Goal: Task Accomplishment & Management: Complete application form

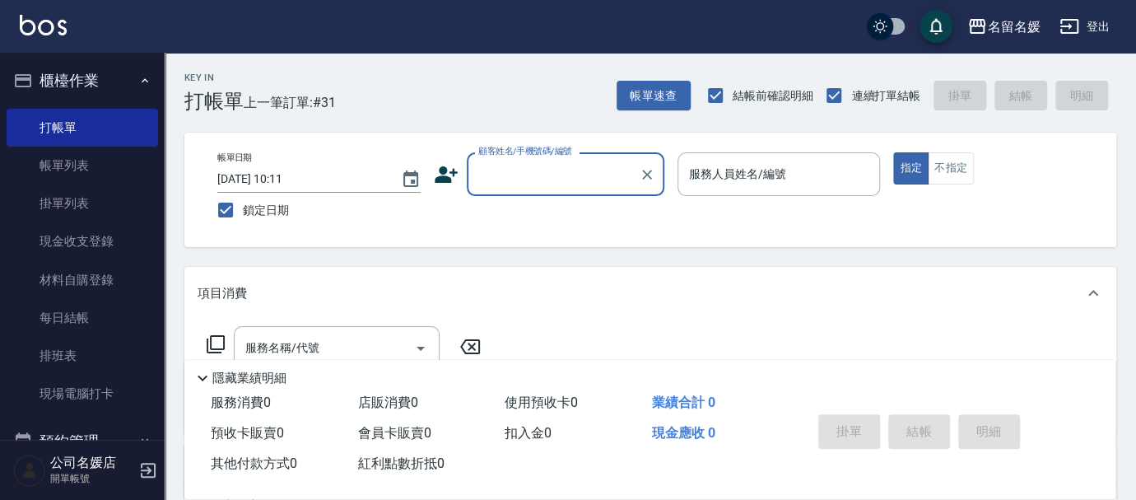
drag, startPoint x: 540, startPoint y: 176, endPoint x: 548, endPoint y: 192, distance: 17.7
click at [543, 178] on input "顧客姓名/手機號碼/編號" at bounding box center [553, 174] width 158 height 29
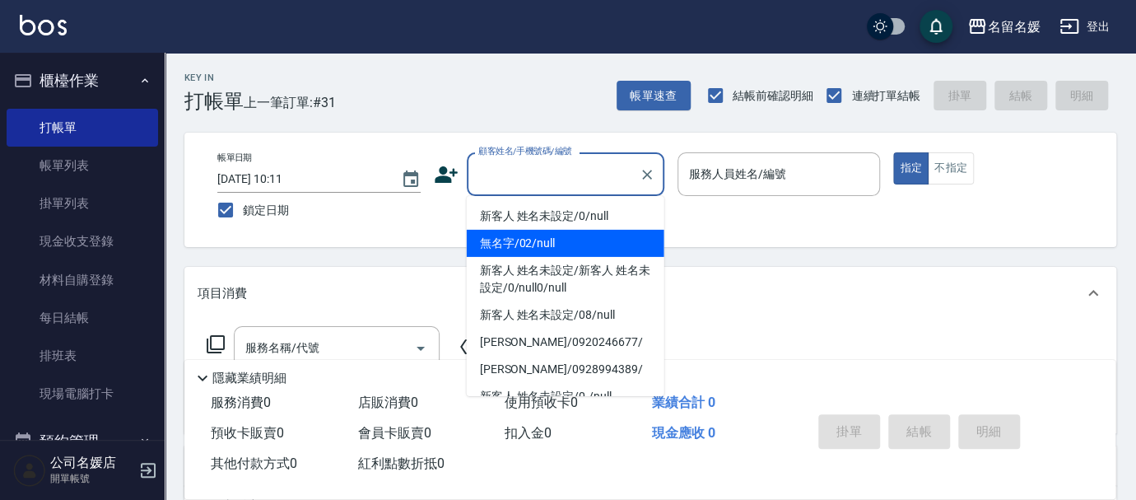
click at [559, 236] on li "無名字/02/null" at bounding box center [566, 243] width 198 height 27
type input "無名字/02/null"
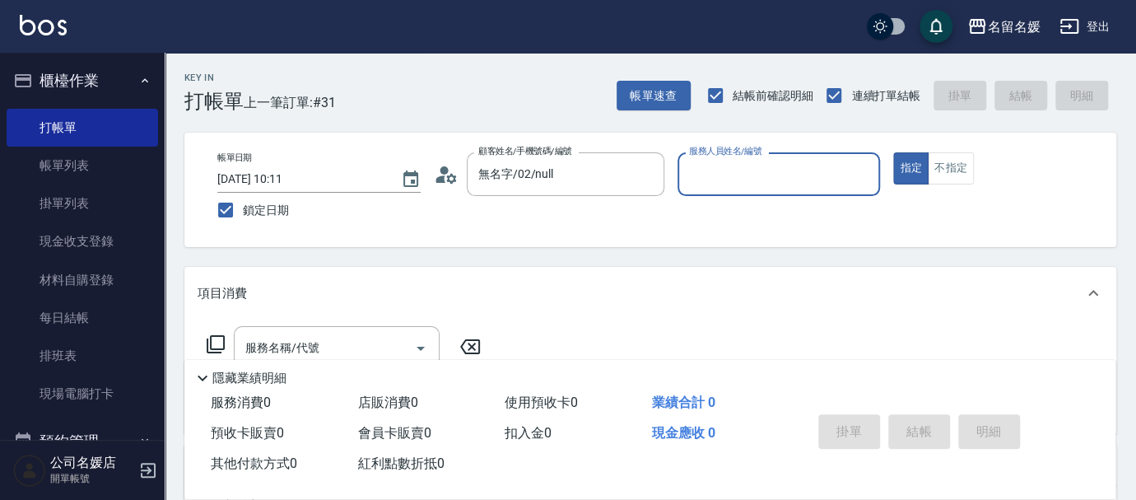
click at [757, 174] on input "服務人員姓名/編號" at bounding box center [779, 174] width 189 height 29
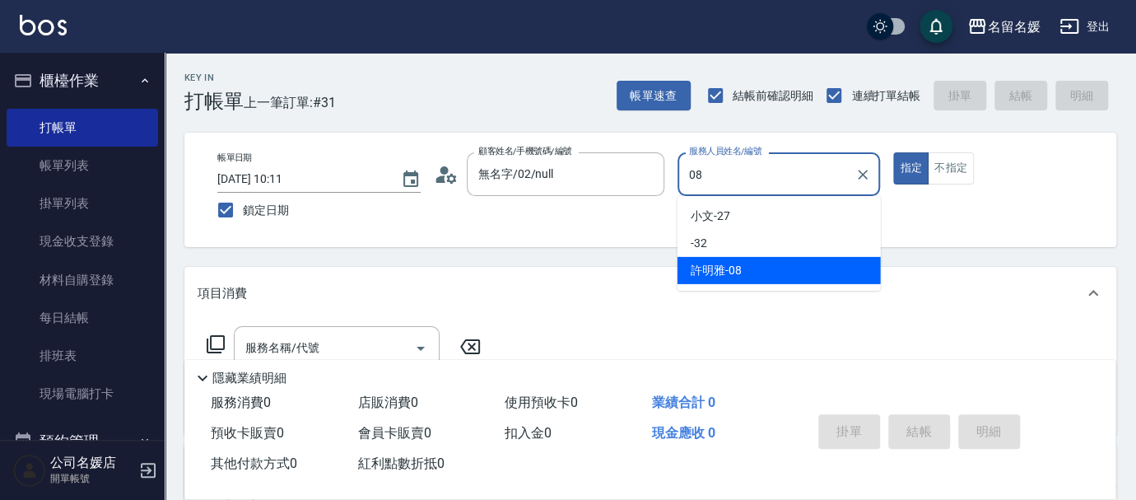
click at [732, 265] on span "[PERSON_NAME]-08" at bounding box center [716, 270] width 51 height 17
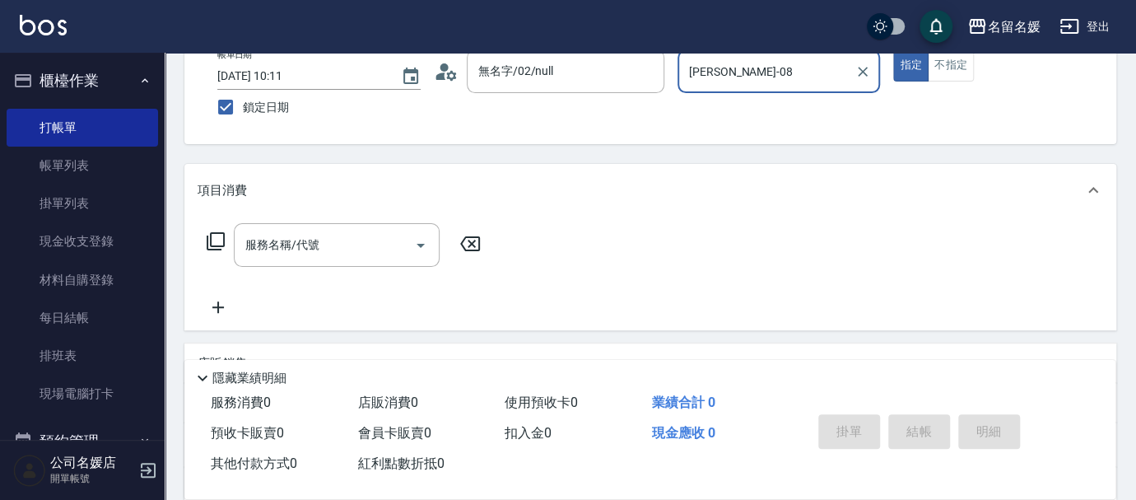
scroll to position [149, 0]
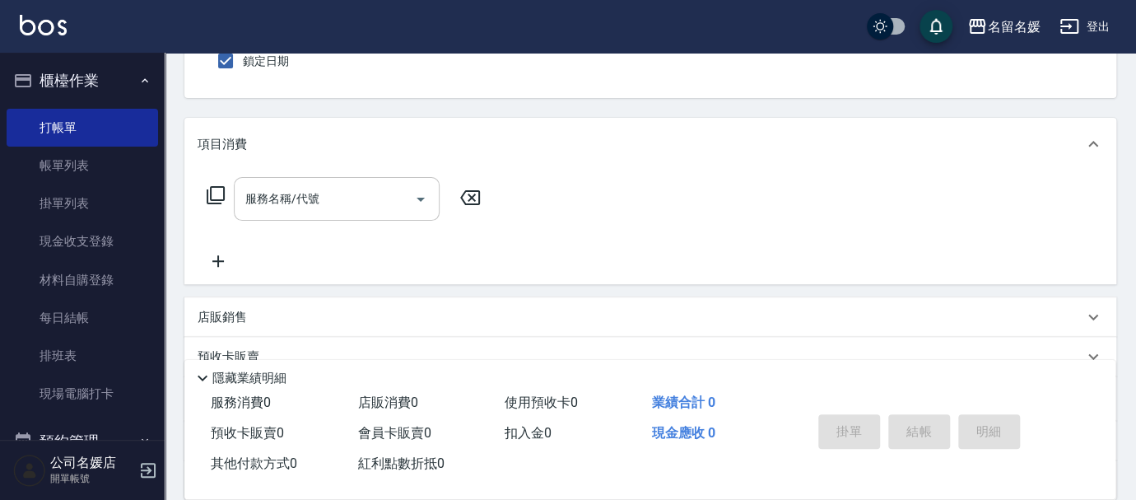
type input "[PERSON_NAME]-08"
click at [312, 198] on div "服務名稱/代號 服務名稱/代號" at bounding box center [337, 199] width 206 height 44
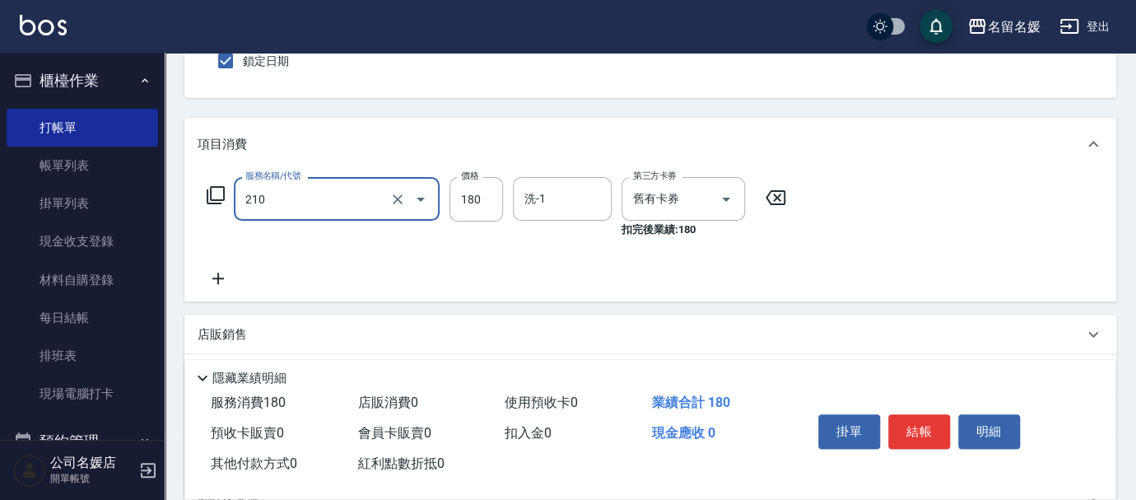
click at [333, 199] on input "210" at bounding box center [313, 198] width 145 height 29
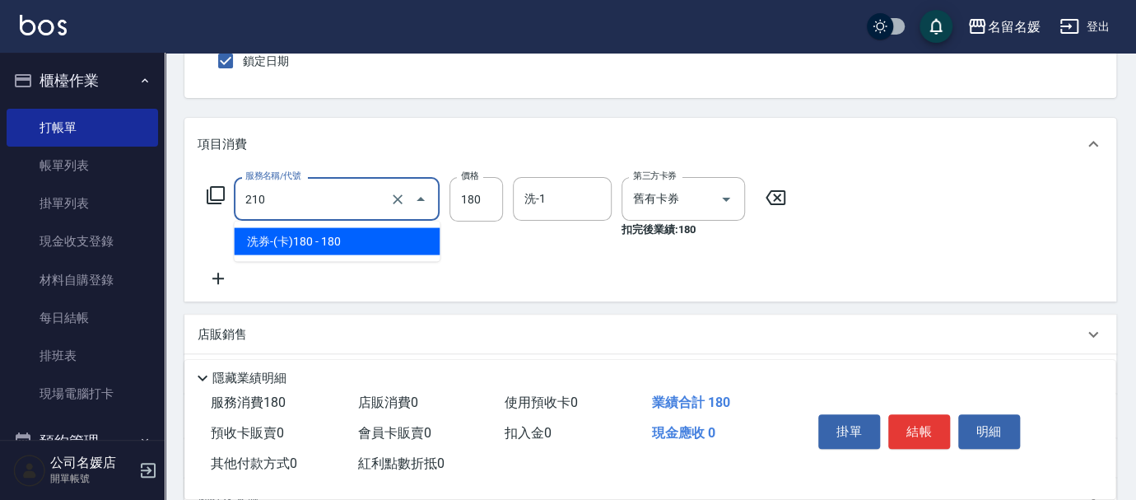
click at [320, 238] on span "洗券-(卡)180 - 180" at bounding box center [337, 240] width 206 height 27
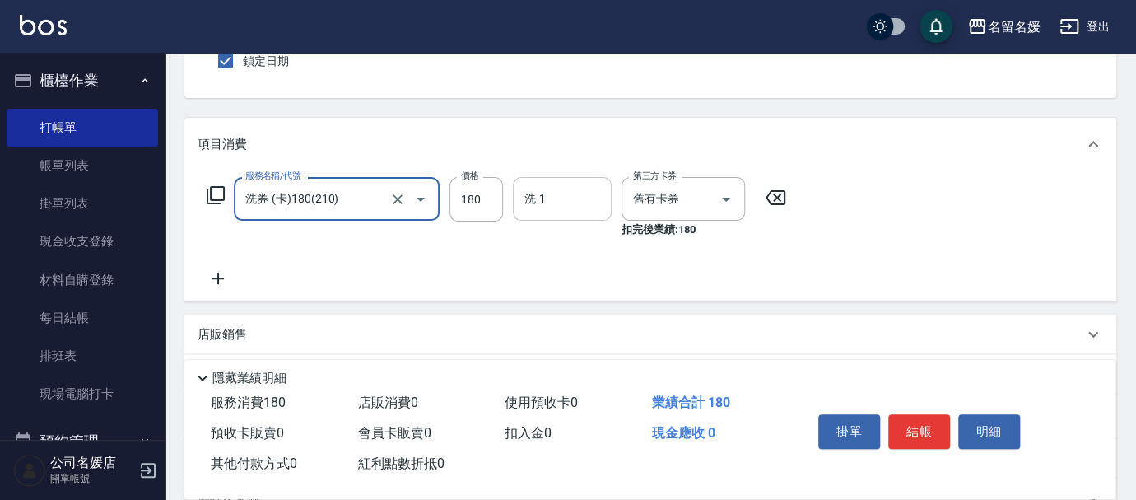
type input "洗券-(卡)180(210)"
click at [584, 201] on input "洗-1" at bounding box center [562, 198] width 84 height 29
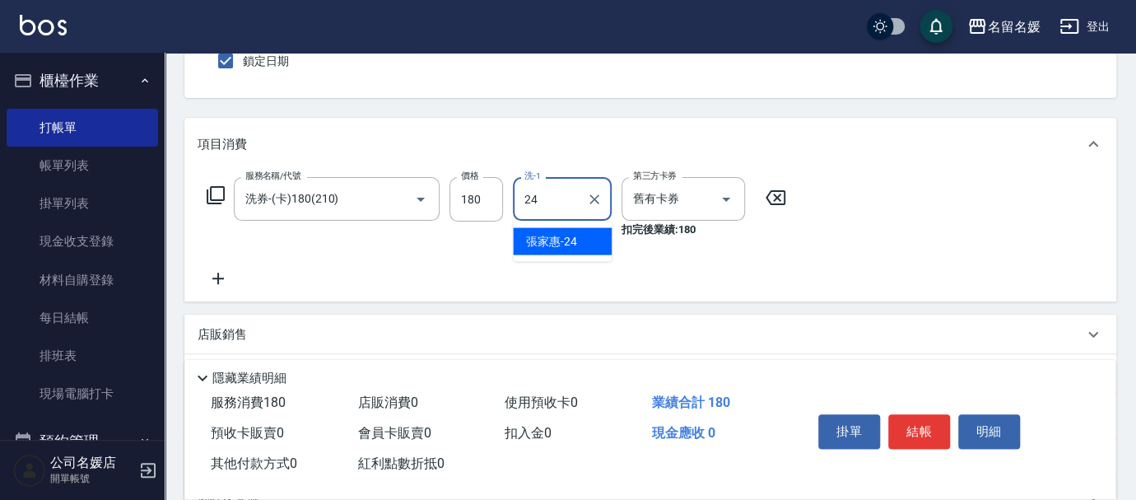
click at [573, 237] on span "[PERSON_NAME]-24" at bounding box center [551, 240] width 51 height 17
type input "[PERSON_NAME]-24"
click at [214, 274] on icon at bounding box center [218, 278] width 41 height 20
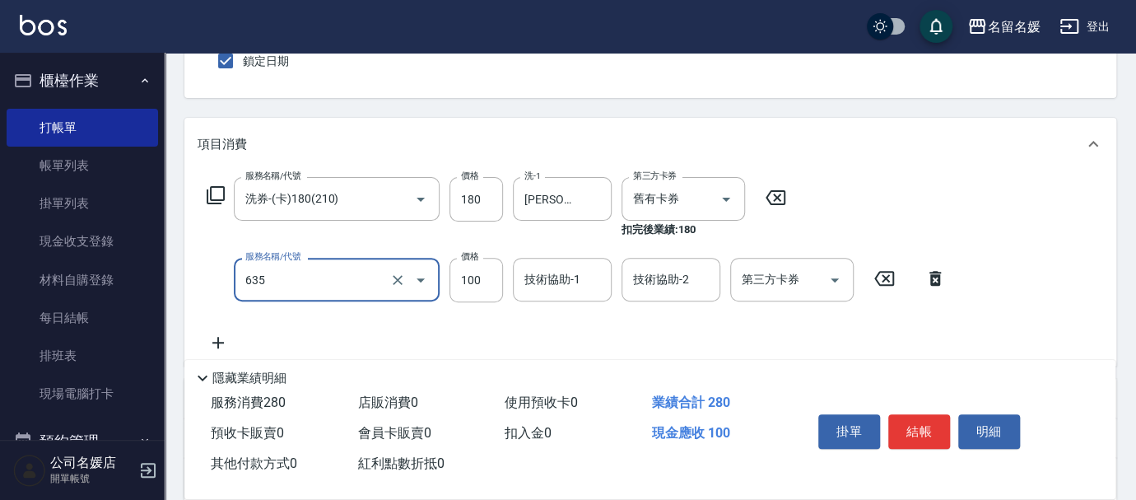
click at [324, 282] on input "635" at bounding box center [313, 279] width 145 height 29
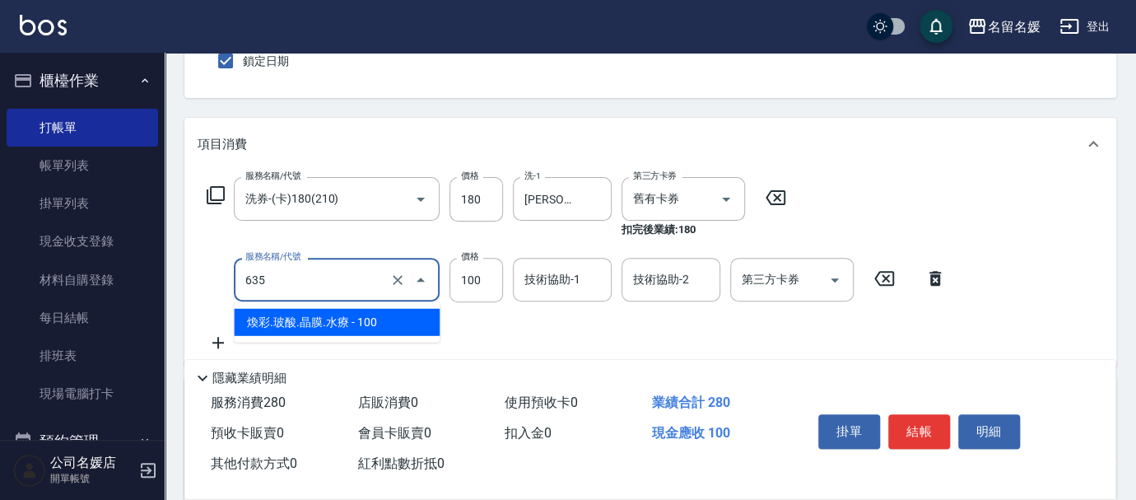
click at [308, 318] on span "煥彩.玻酸.晶膜.水療 - 100" at bounding box center [337, 322] width 206 height 27
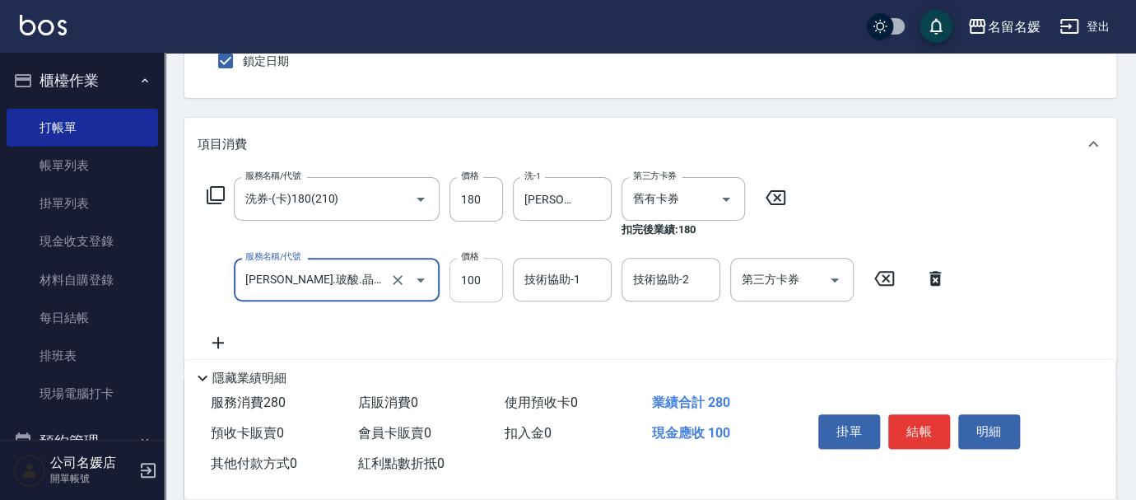
type input "[PERSON_NAME].玻酸.晶膜.水療(635)"
click at [548, 283] on div "技術協助-1 技術協助-1" at bounding box center [562, 280] width 99 height 44
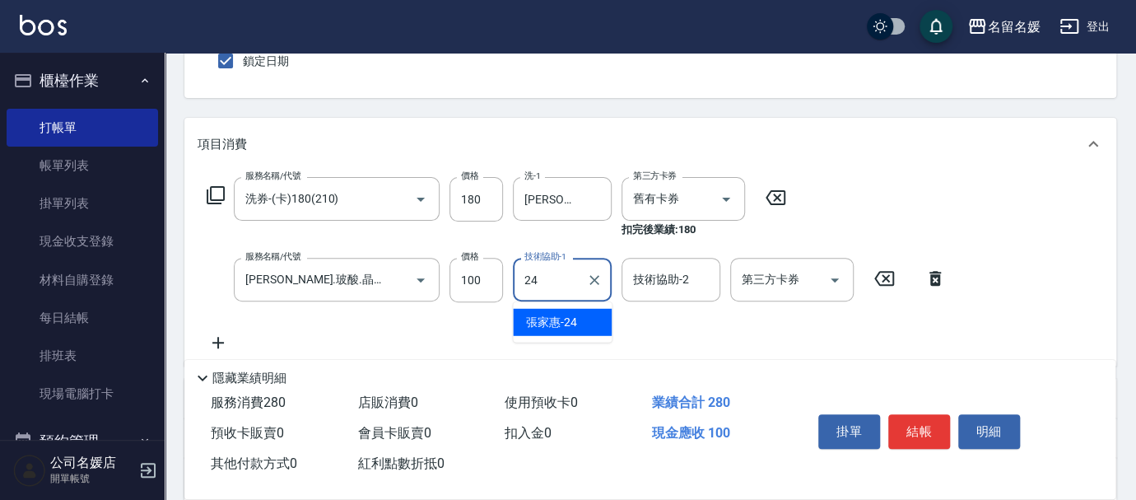
click at [594, 319] on div "[PERSON_NAME]-24" at bounding box center [562, 322] width 99 height 27
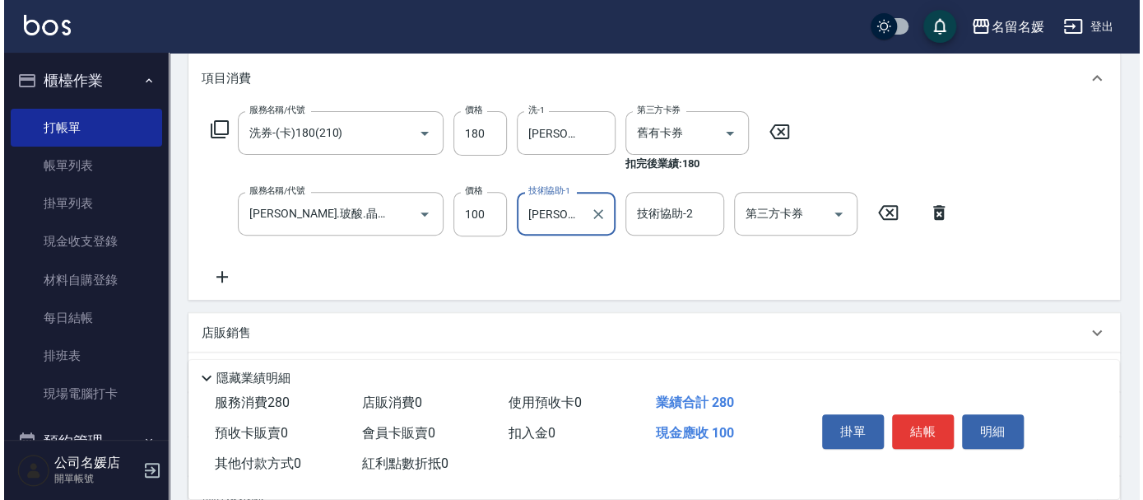
scroll to position [224, 0]
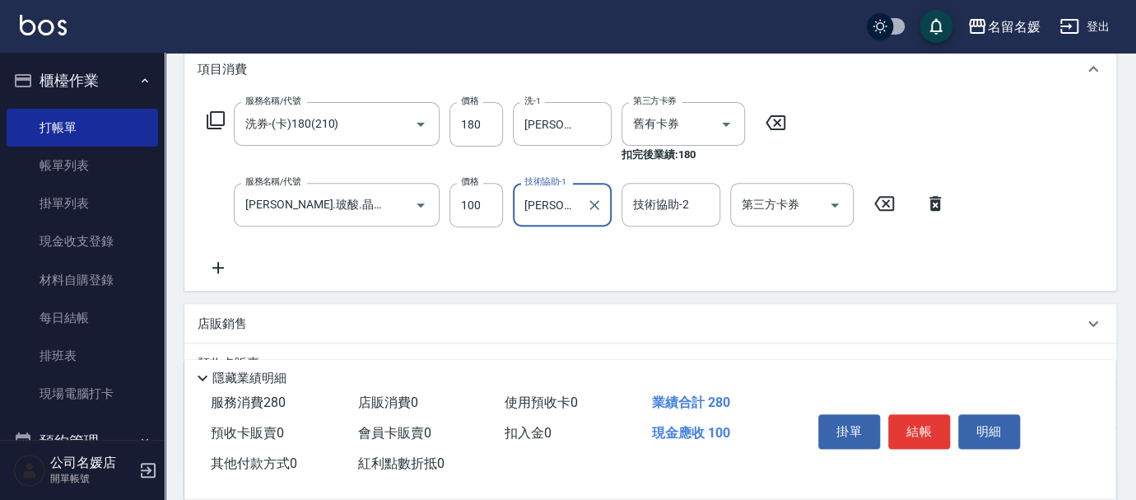
type input "[PERSON_NAME]-24"
click at [219, 266] on icon at bounding box center [218, 268] width 41 height 20
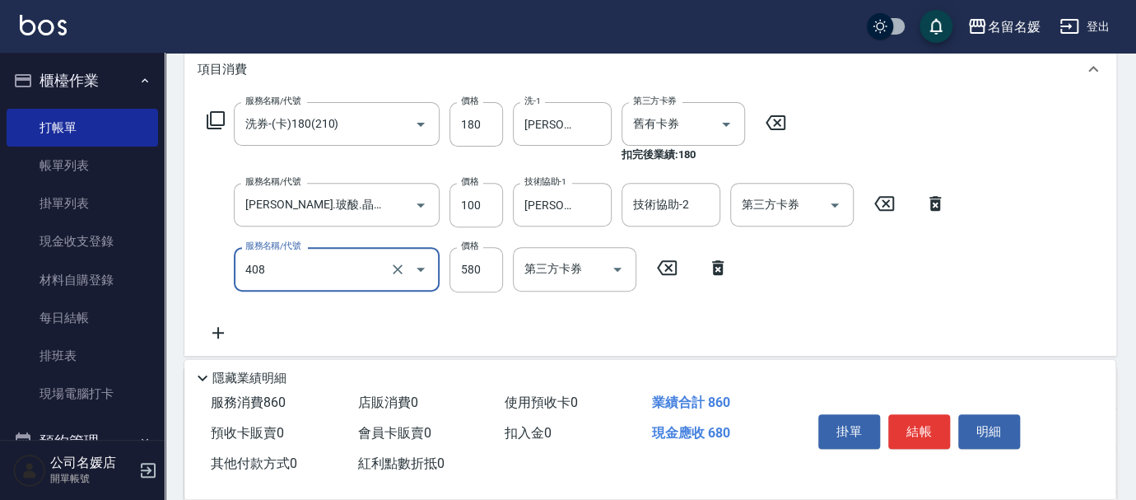
click at [331, 274] on input "408" at bounding box center [313, 268] width 145 height 29
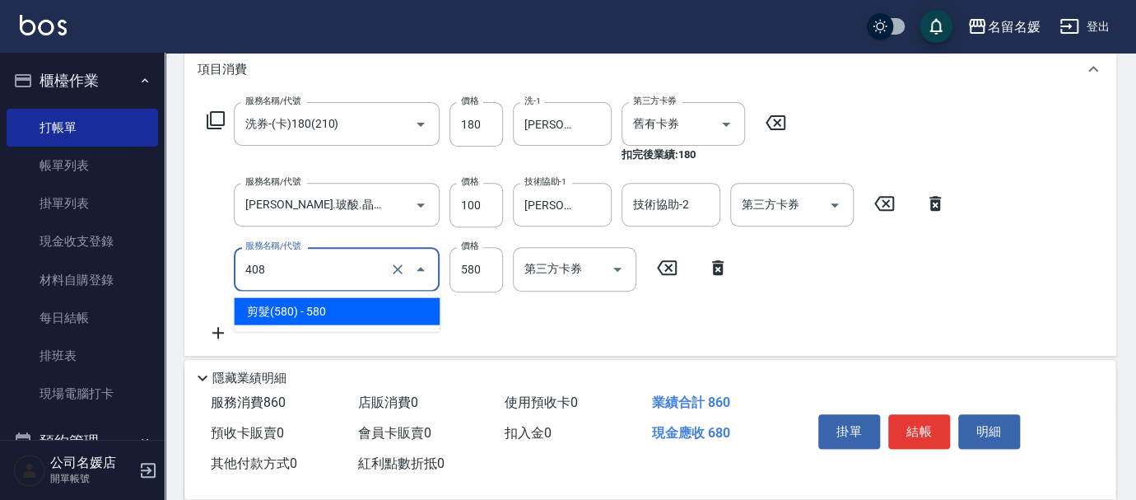
click at [333, 305] on span "剪髮(580) - 580" at bounding box center [337, 310] width 206 height 27
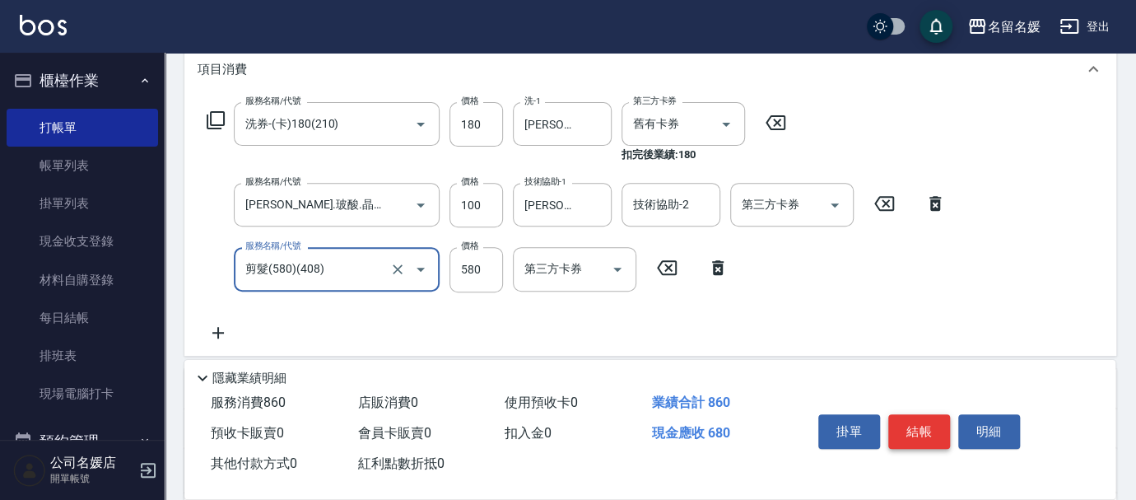
type input "剪髮(580)(408)"
click at [908, 418] on button "結帳" at bounding box center [919, 431] width 62 height 35
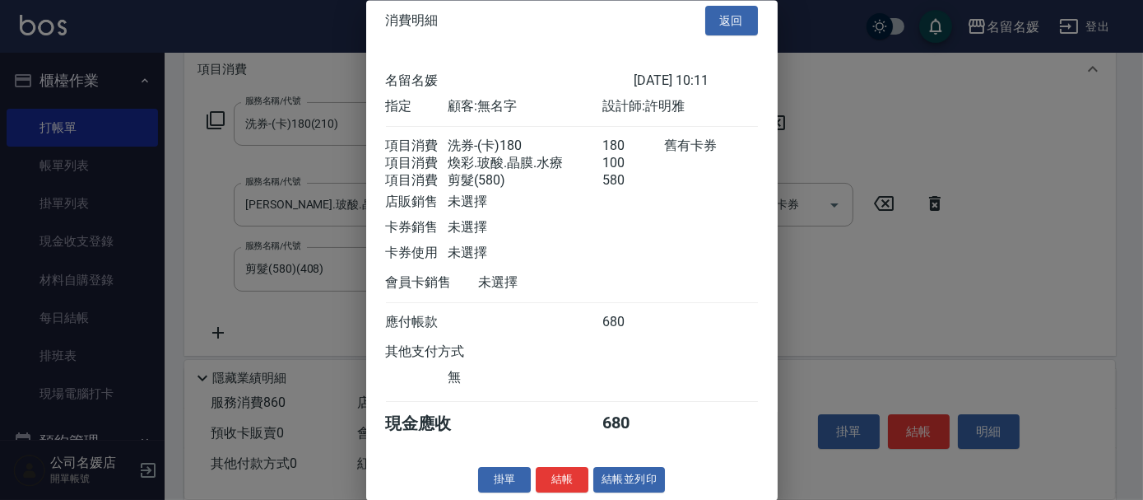
scroll to position [30, 0]
click at [551, 475] on button "結帳" at bounding box center [562, 480] width 53 height 26
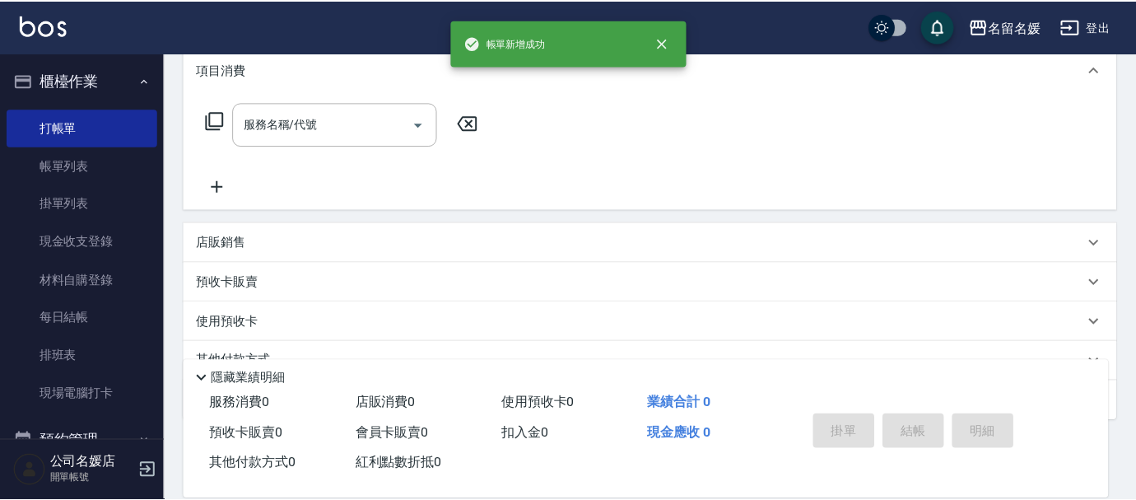
scroll to position [0, 0]
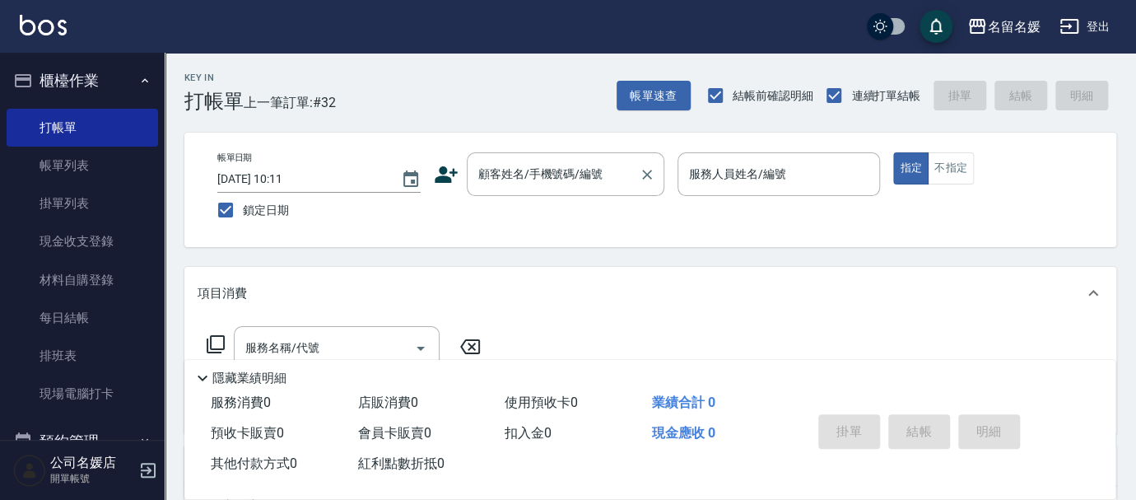
drag, startPoint x: 557, startPoint y: 160, endPoint x: 548, endPoint y: 175, distance: 18.1
click at [548, 175] on div "顧客姓名/手機號碼/編號" at bounding box center [566, 174] width 198 height 44
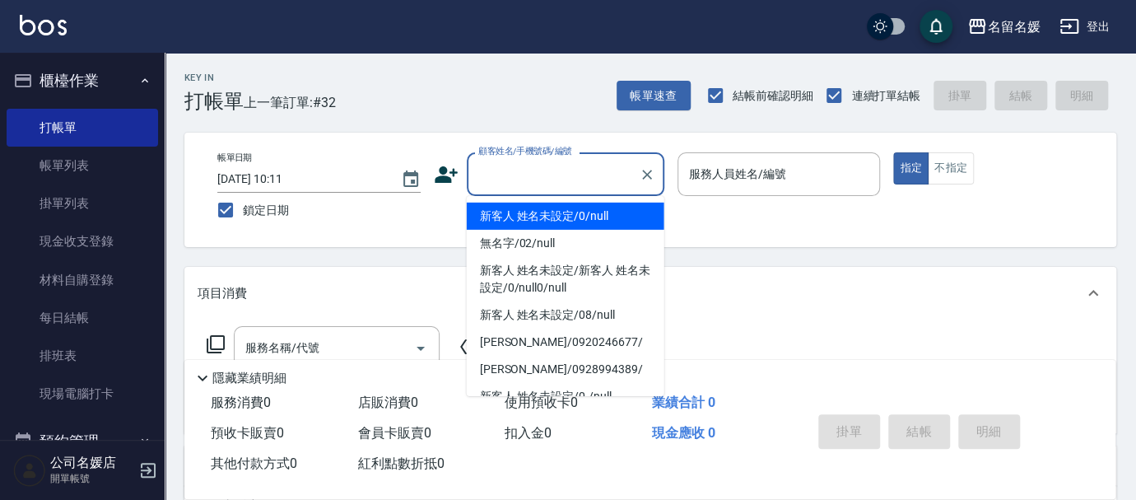
click at [557, 218] on li "新客人 姓名未設定/0/null" at bounding box center [566, 216] width 198 height 27
type input "新客人 姓名未設定/0/null"
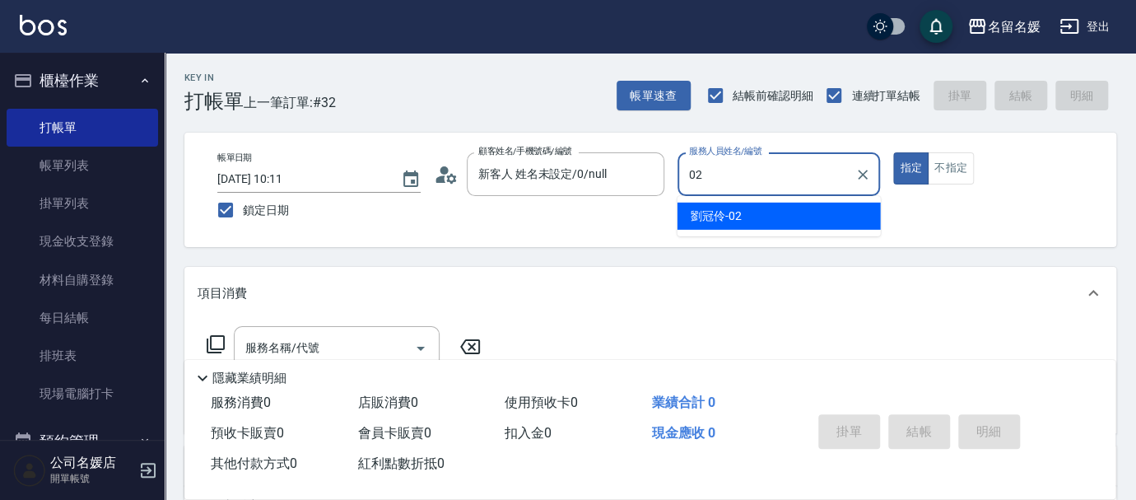
type input "02"
type button "true"
type input "[PERSON_NAME]-02"
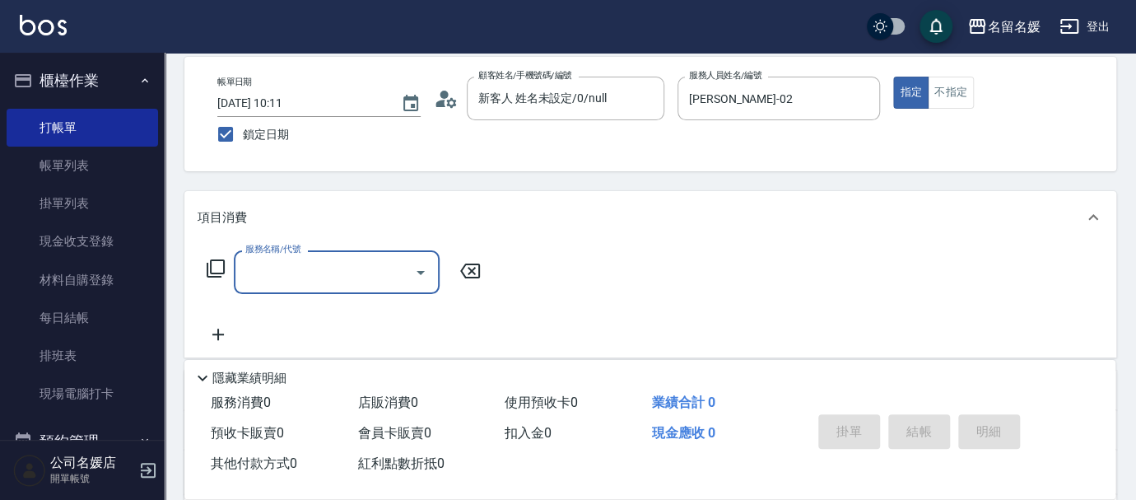
scroll to position [149, 0]
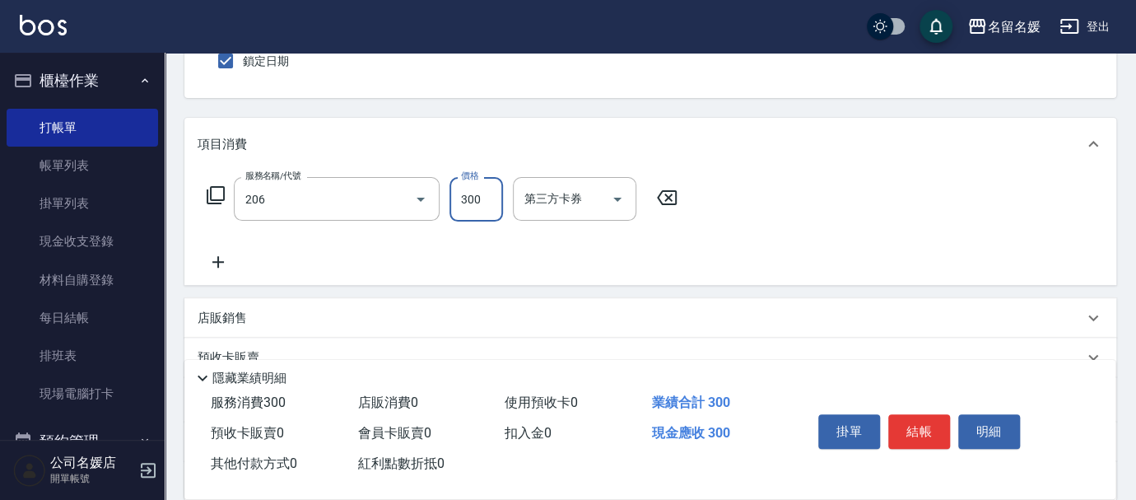
type input "洗髮[300](206)"
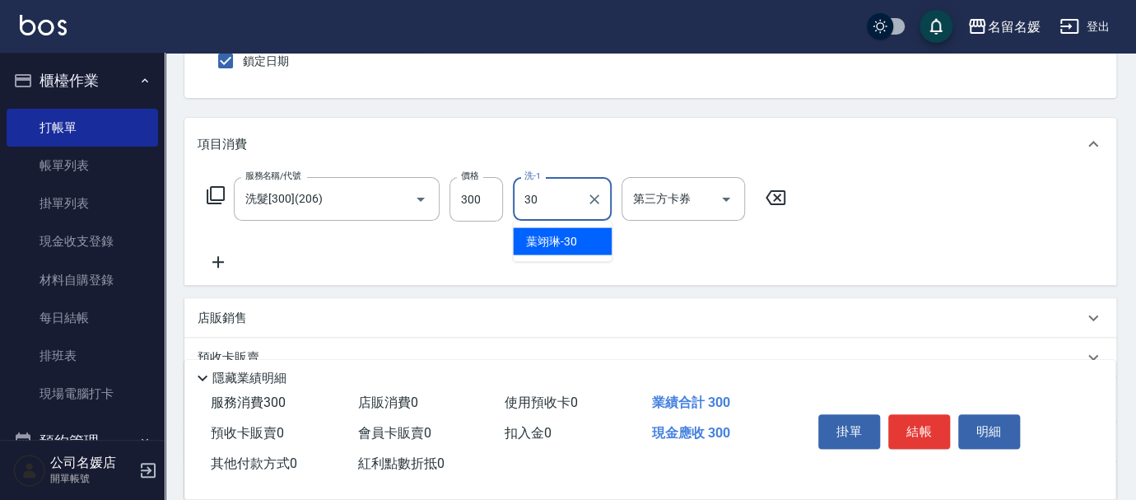
type input "[PERSON_NAME]-30"
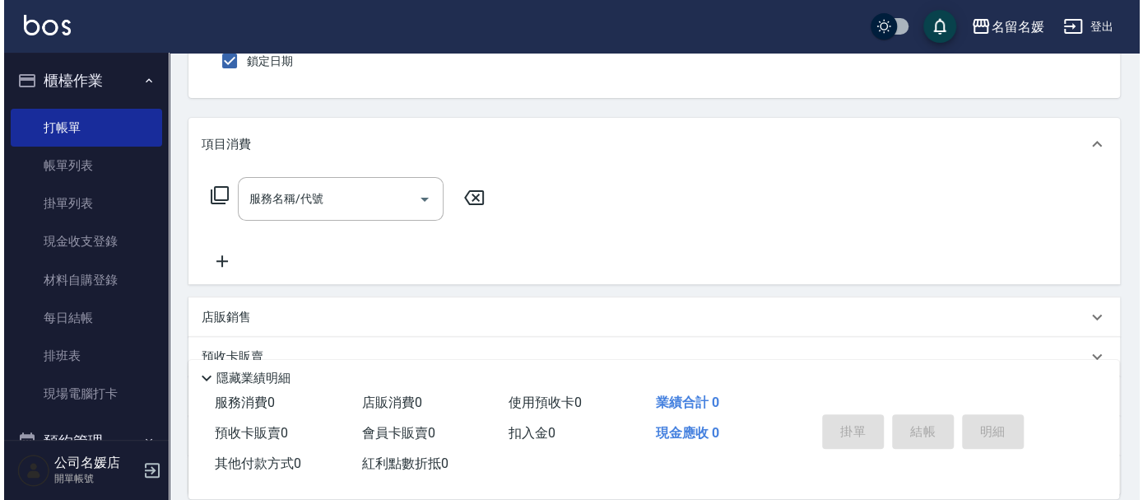
scroll to position [0, 0]
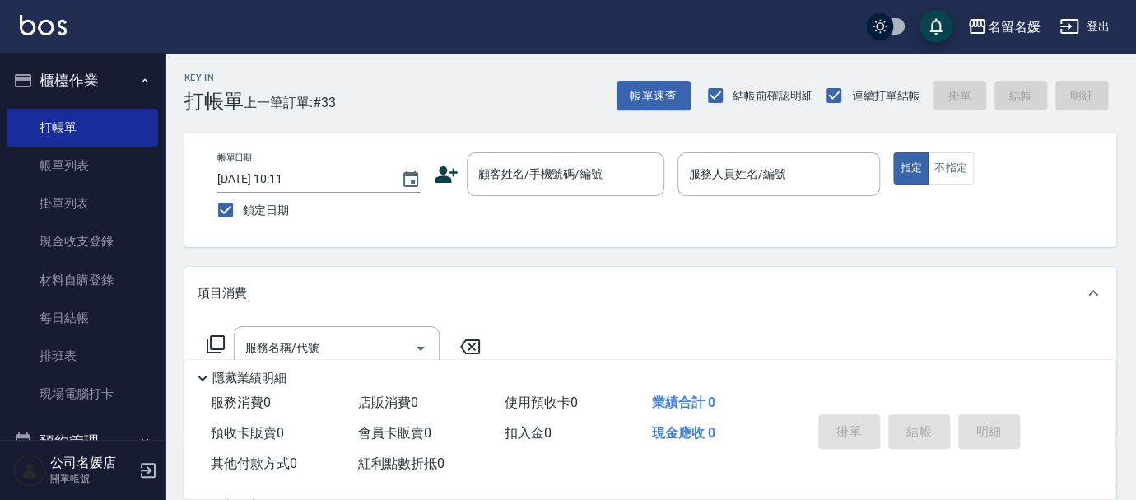
drag, startPoint x: 547, startPoint y: 218, endPoint x: 559, endPoint y: 207, distance: 15.7
click at [550, 217] on div "帳單日期 [DATE] 10:11 鎖定日期 顧客姓名/手機號碼/編號 顧客姓名/手機號碼/編號 服務人員姓名/編號 服務人員姓名/編號 指定 不指定" at bounding box center [650, 189] width 892 height 75
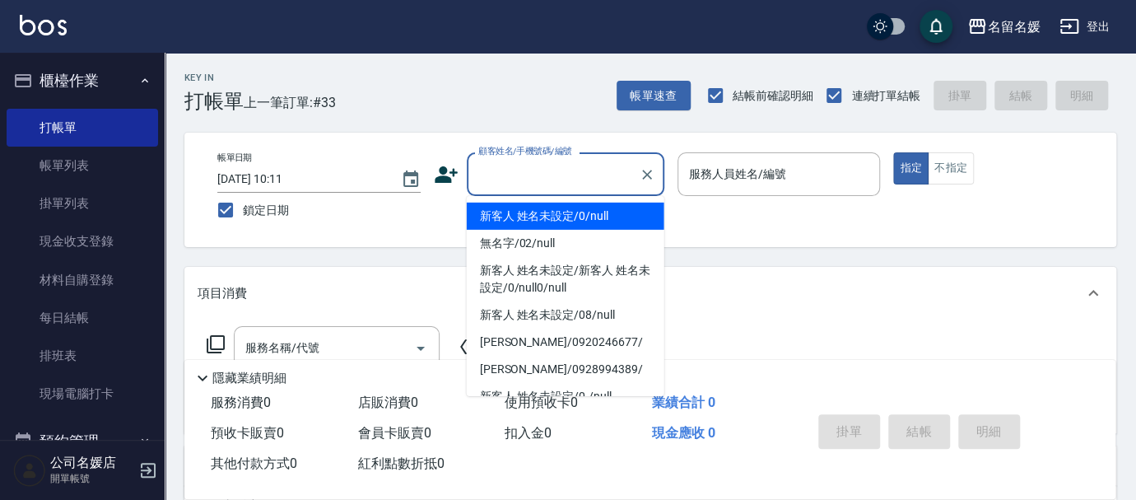
click at [573, 161] on div "顧客姓名/手機號碼/編號 顧客姓名/手機號碼/編號" at bounding box center [566, 174] width 198 height 44
click at [516, 215] on li "新客人 姓名未設定/0/null" at bounding box center [566, 216] width 198 height 27
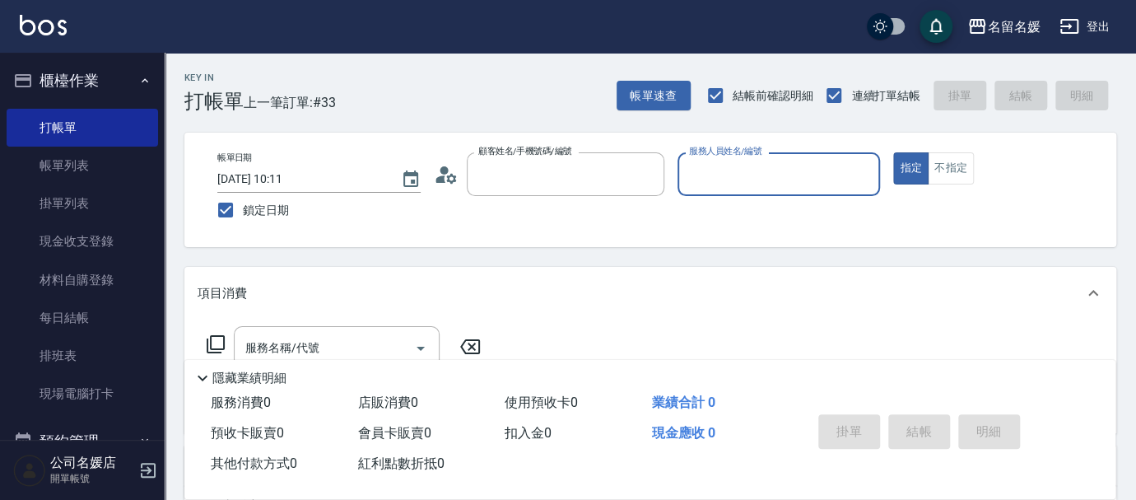
type input "新客人 姓名未設定/0/null"
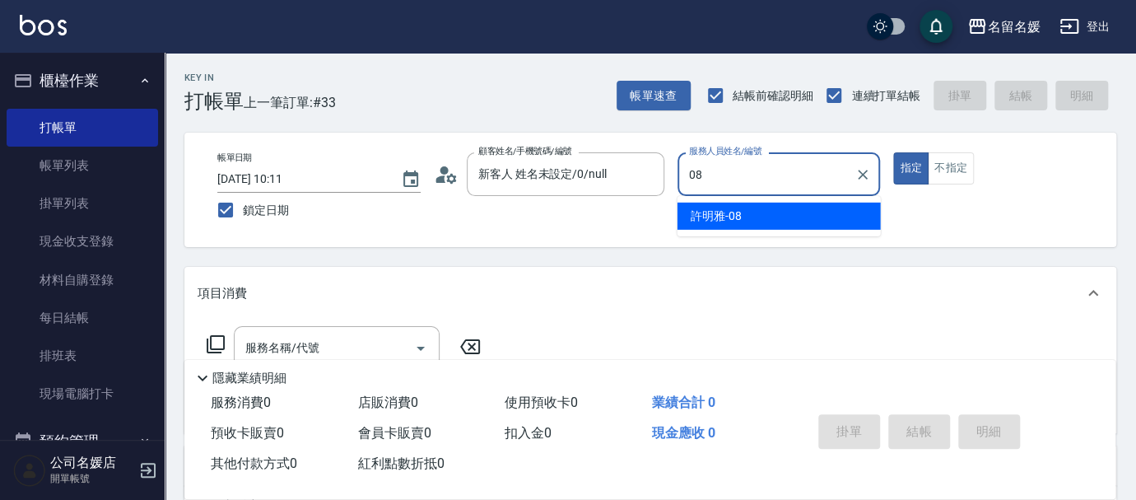
type input "[PERSON_NAME]-08"
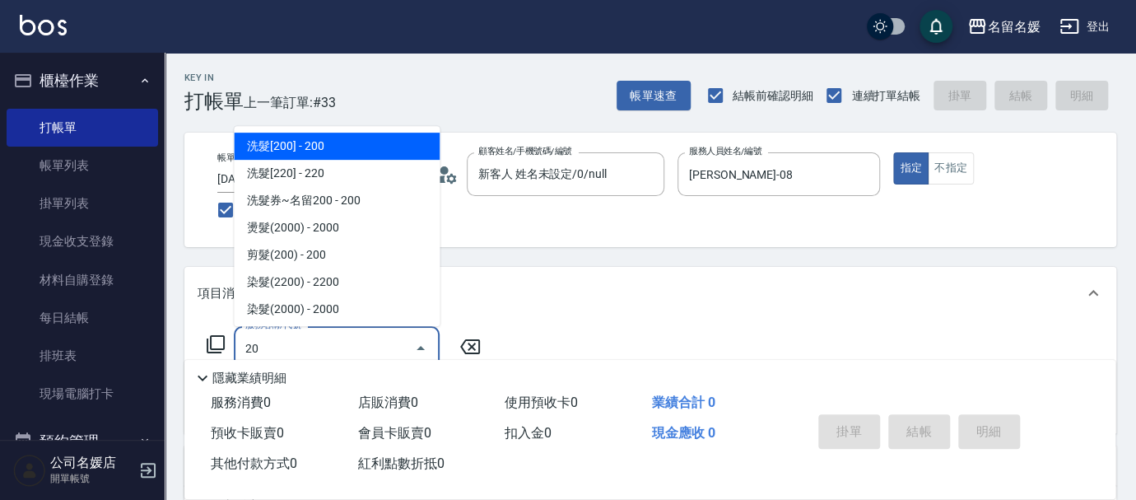
type input "2"
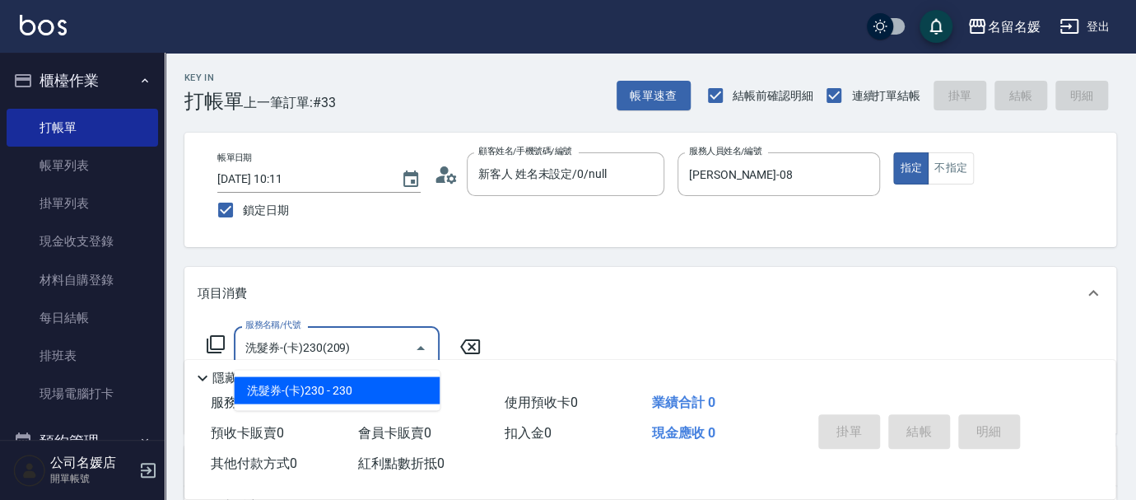
type input "洗髮券-(卡)230(209)"
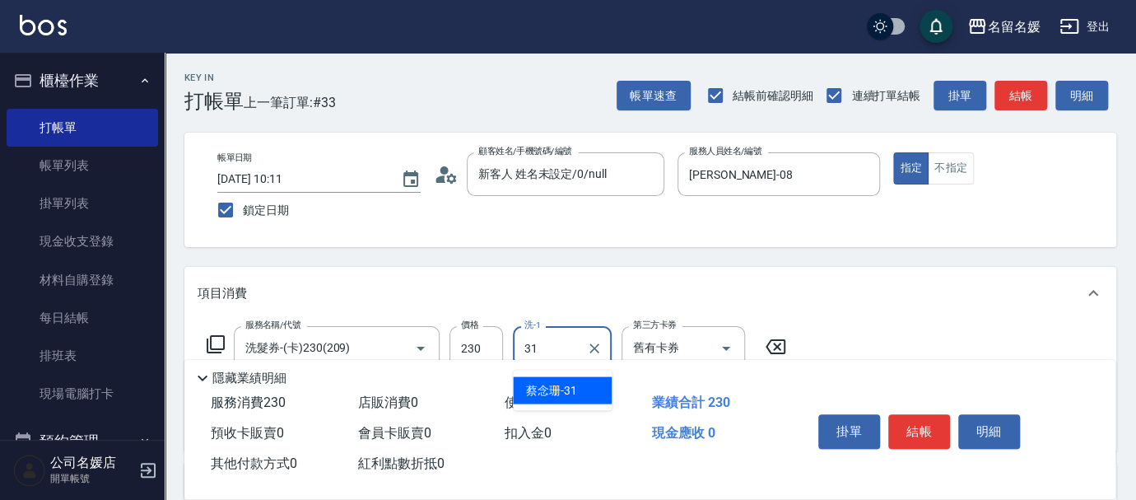
type input "[PERSON_NAME]-31"
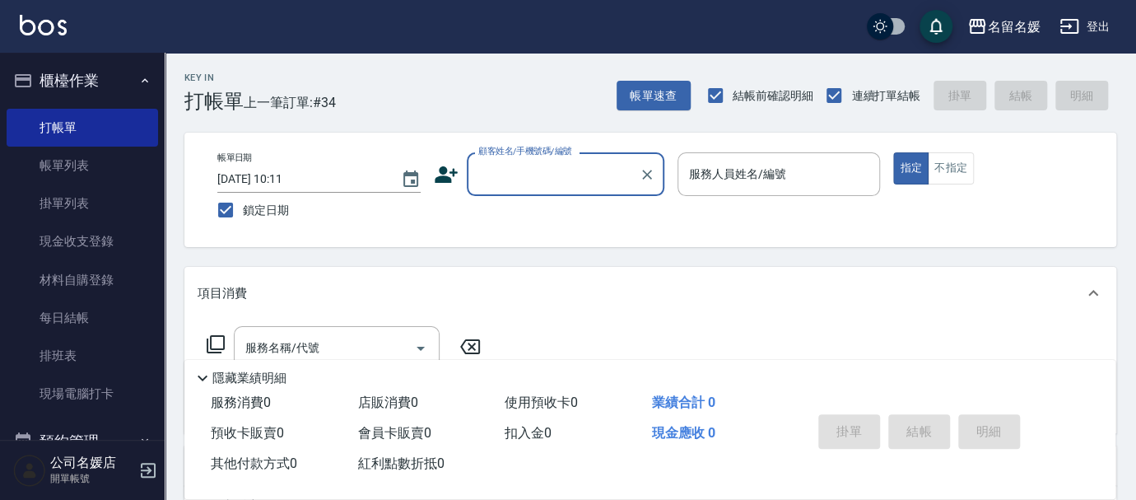
click at [549, 175] on input "顧客姓名/手機號碼/編號" at bounding box center [553, 174] width 158 height 29
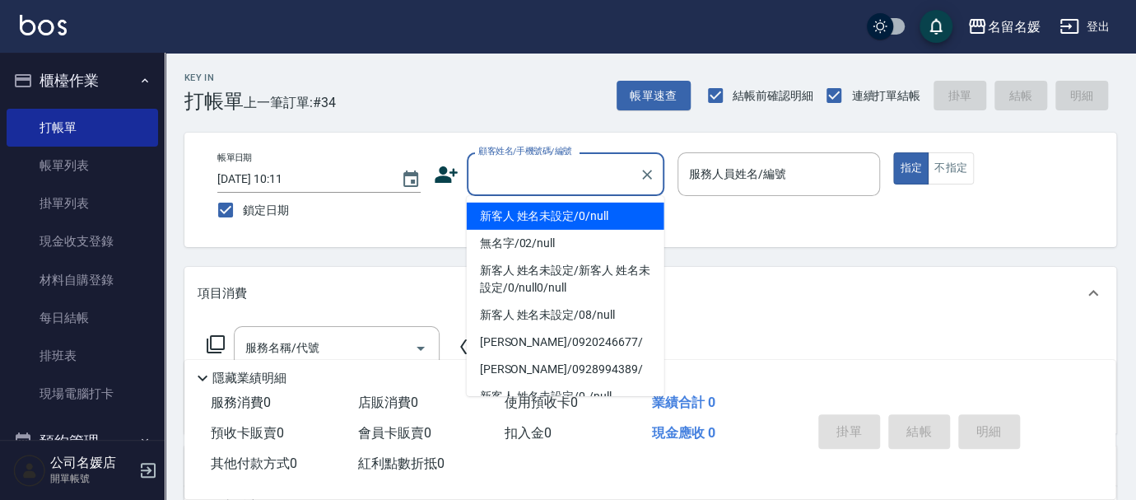
click at [543, 218] on li "新客人 姓名未設定/0/null" at bounding box center [566, 216] width 198 height 27
type input "新客人 姓名未設定/0/null"
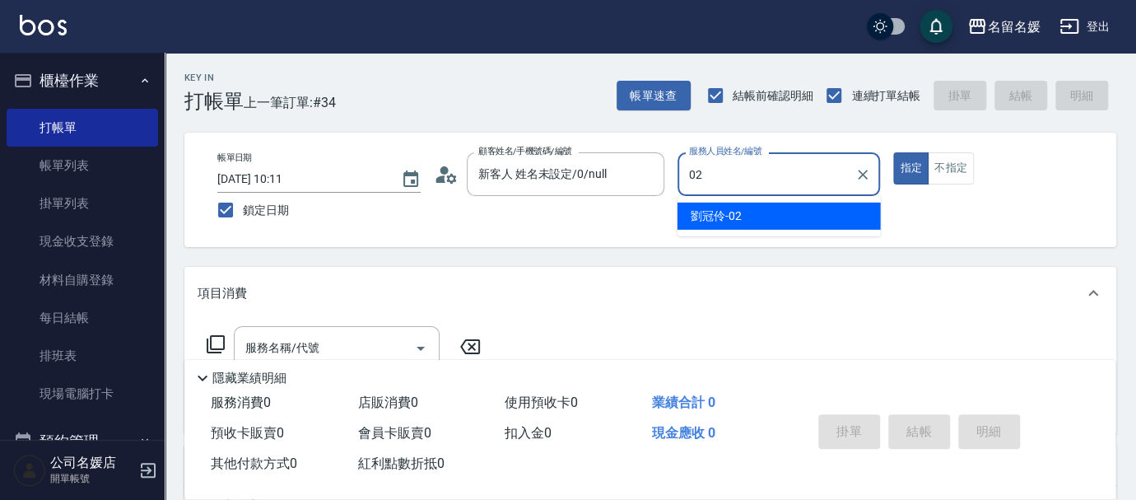
type input "[PERSON_NAME]-02"
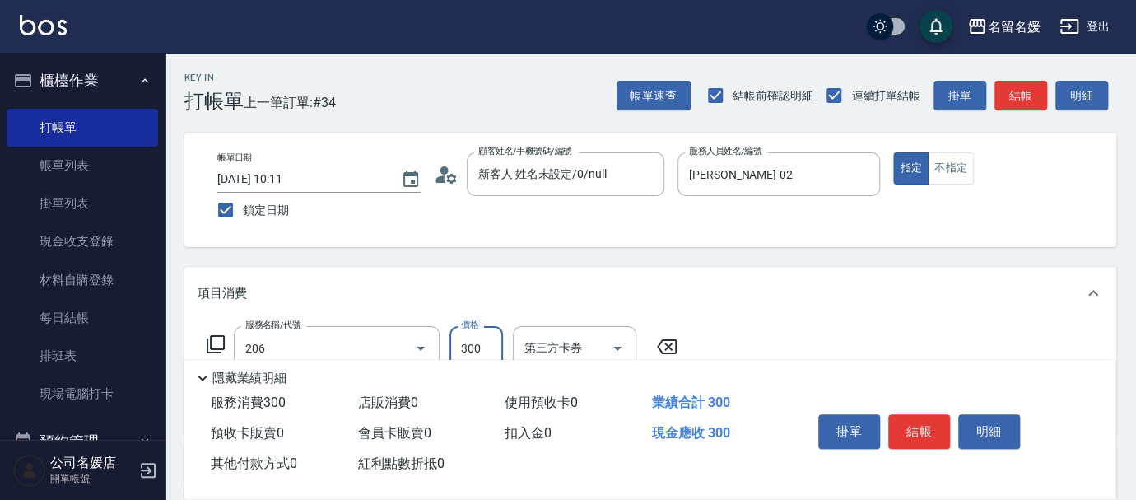
type input "洗髮[300](206)"
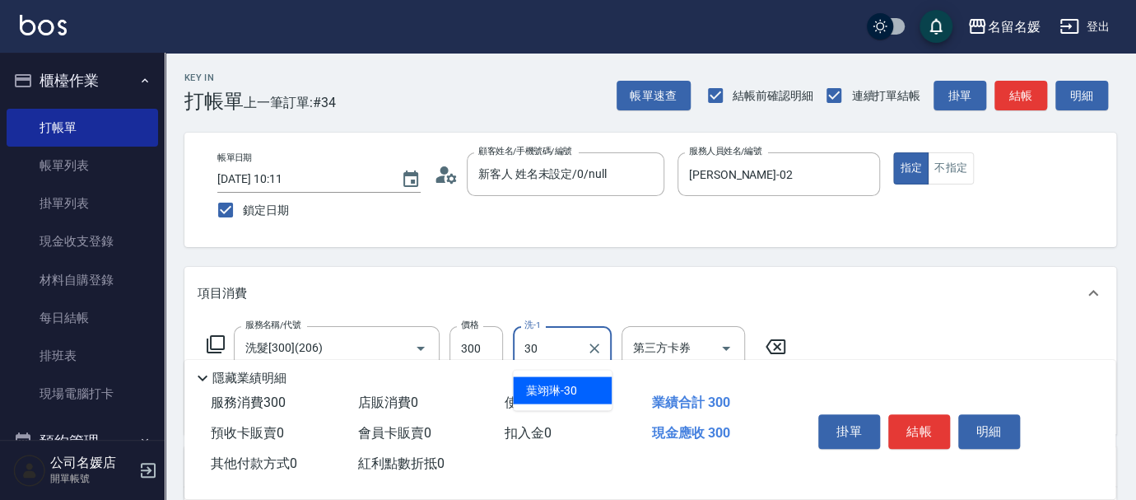
type input "[PERSON_NAME]-30"
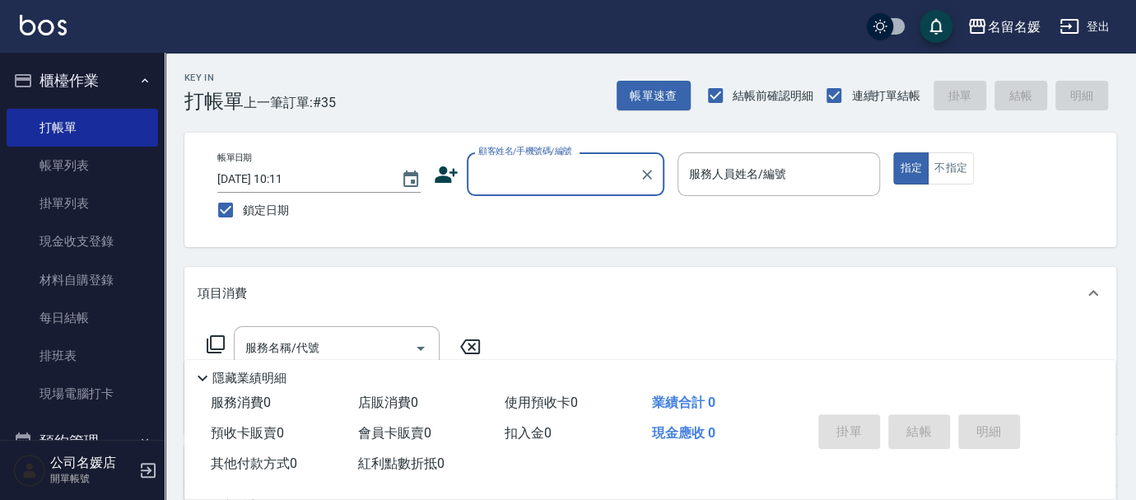
drag, startPoint x: 282, startPoint y: 484, endPoint x: 284, endPoint y: 471, distance: 13.4
click at [282, 485] on div "Key In 打帳單 上一筆訂單:#35 帳單速查 結帳前確認明細 連續打單結帳 掛單 結帳 明細 帳單日期 [DATE] 10:11 鎖定日期 顧客姓名/手…" at bounding box center [650, 427] width 971 height 748
click at [541, 184] on input "顧客姓名/手機號碼/編號" at bounding box center [553, 174] width 158 height 29
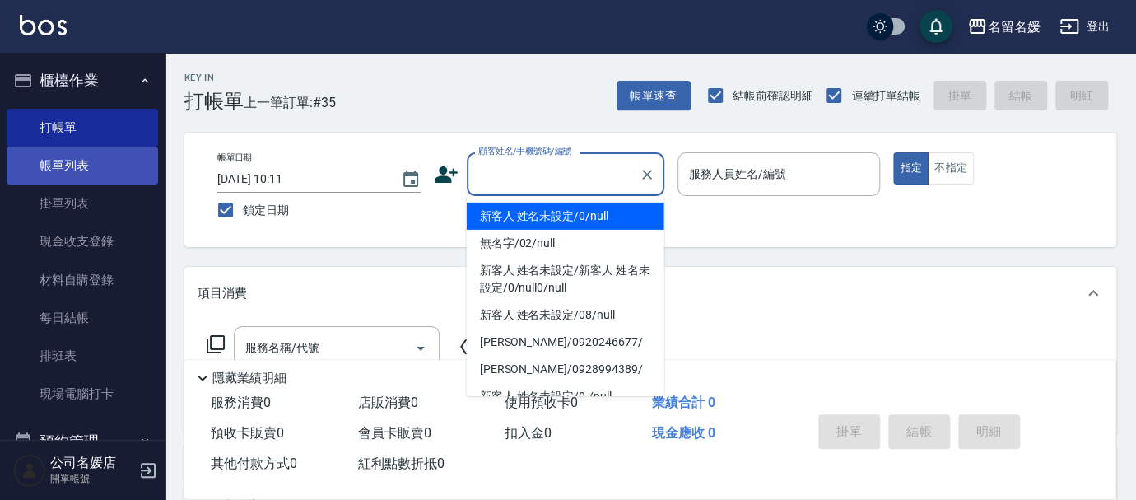
click at [101, 157] on link "帳單列表" at bounding box center [82, 166] width 151 height 38
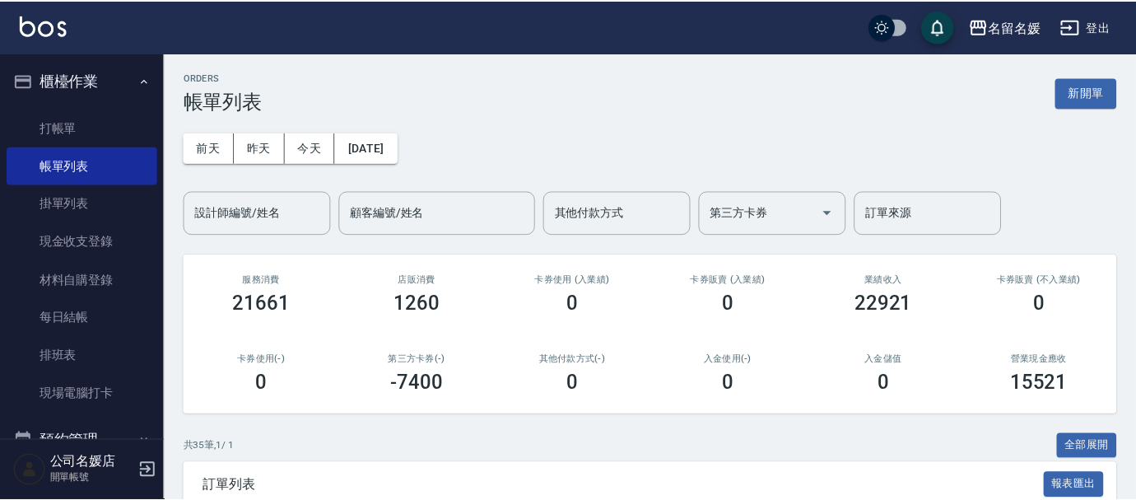
scroll to position [524, 0]
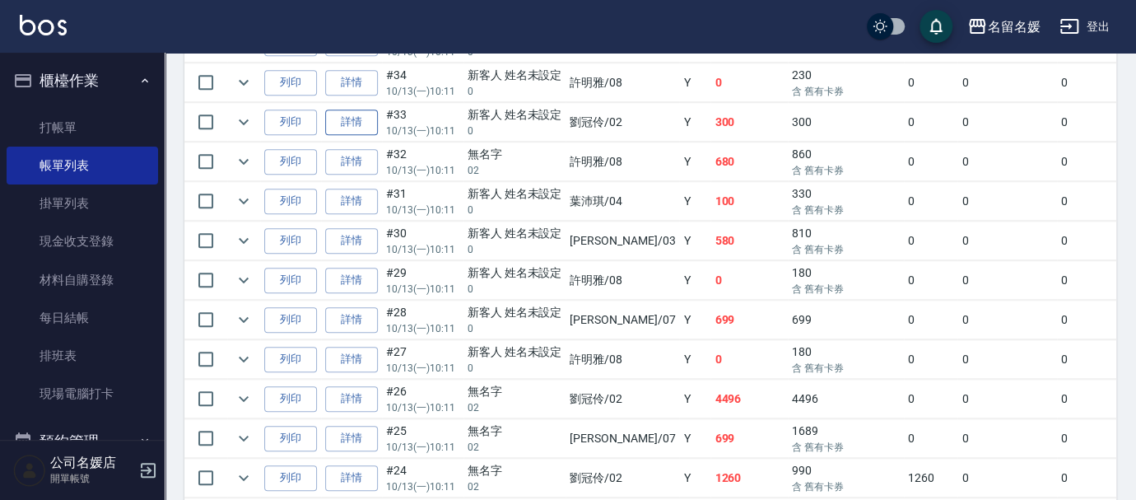
click at [340, 127] on link "詳情" at bounding box center [351, 122] width 53 height 26
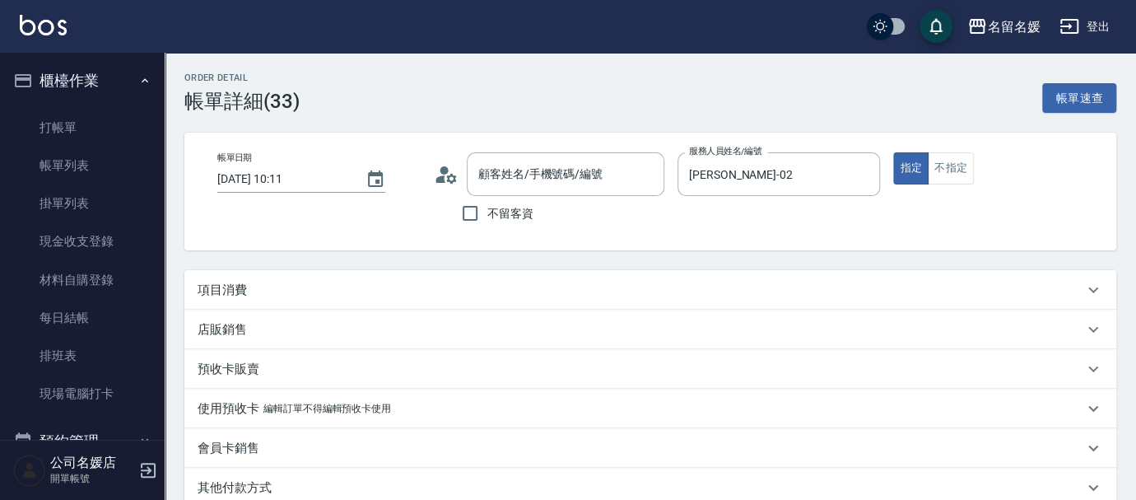
type input "[DATE] 10:11"
type input "[PERSON_NAME]-02"
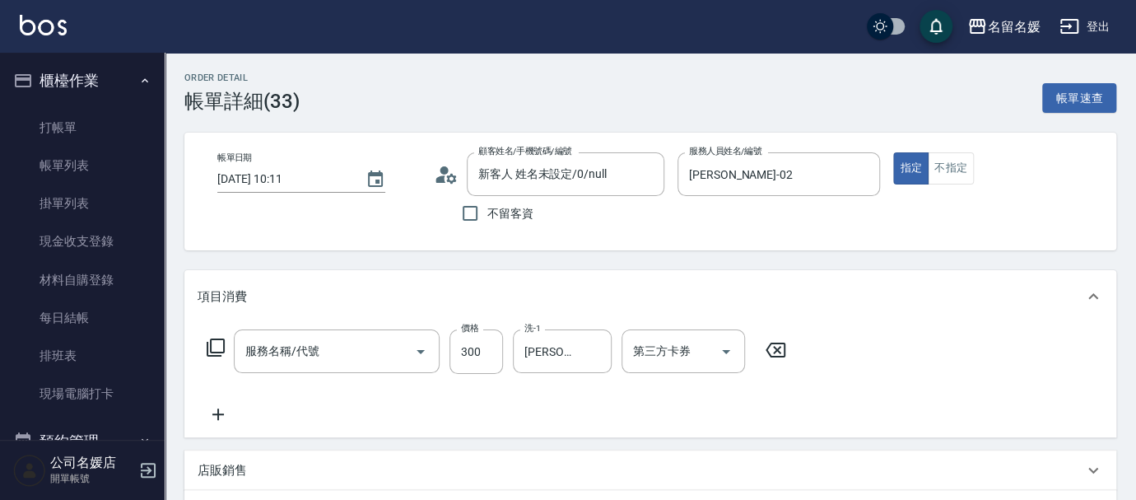
scroll to position [74, 0]
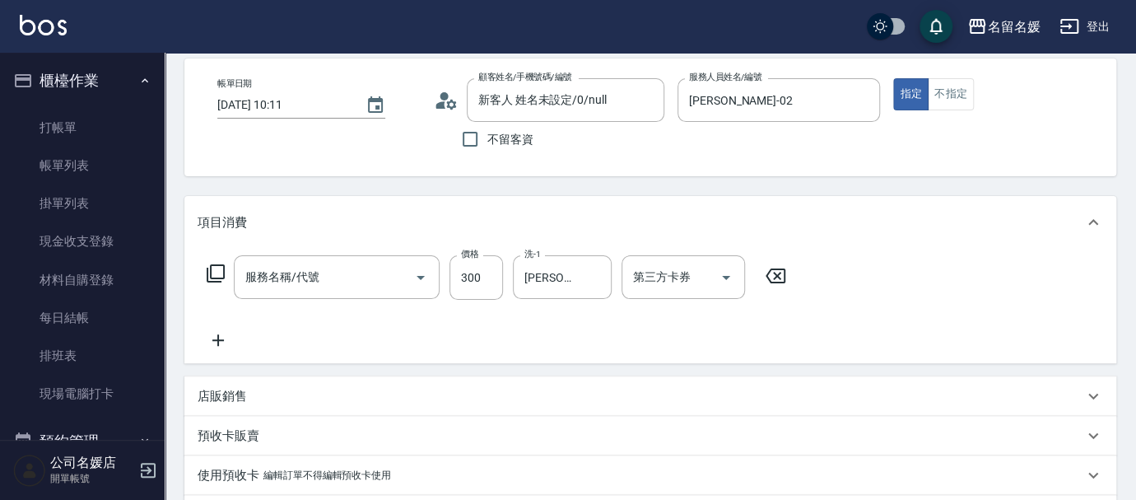
type input "新客人 姓名未設定/0/null"
type input "洗髮[300](206)"
click at [775, 273] on icon at bounding box center [776, 275] width 20 height 15
click at [356, 269] on input "服務名稱/代號" at bounding box center [324, 277] width 166 height 29
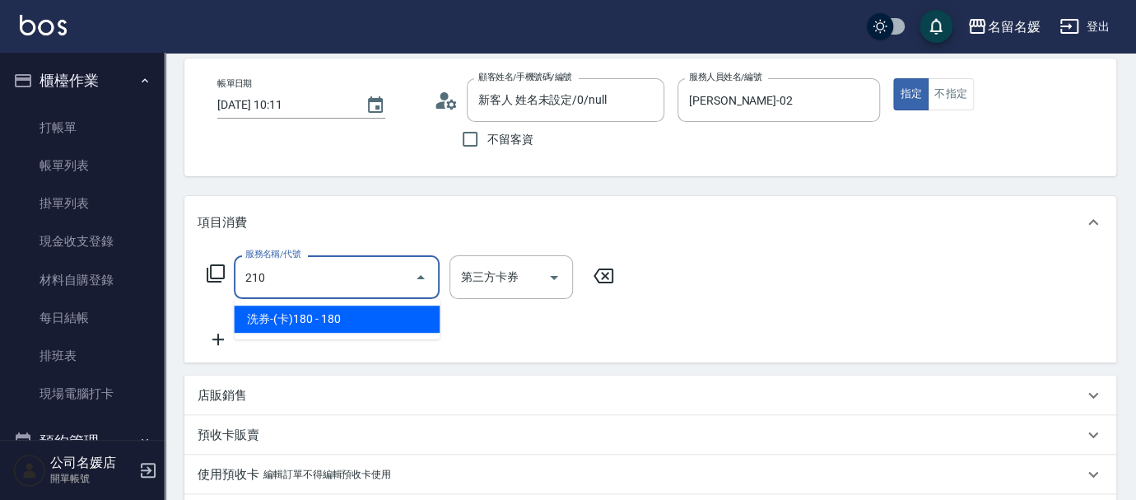
type input "洗券-(卡)180(210)"
type input "舊有卡券"
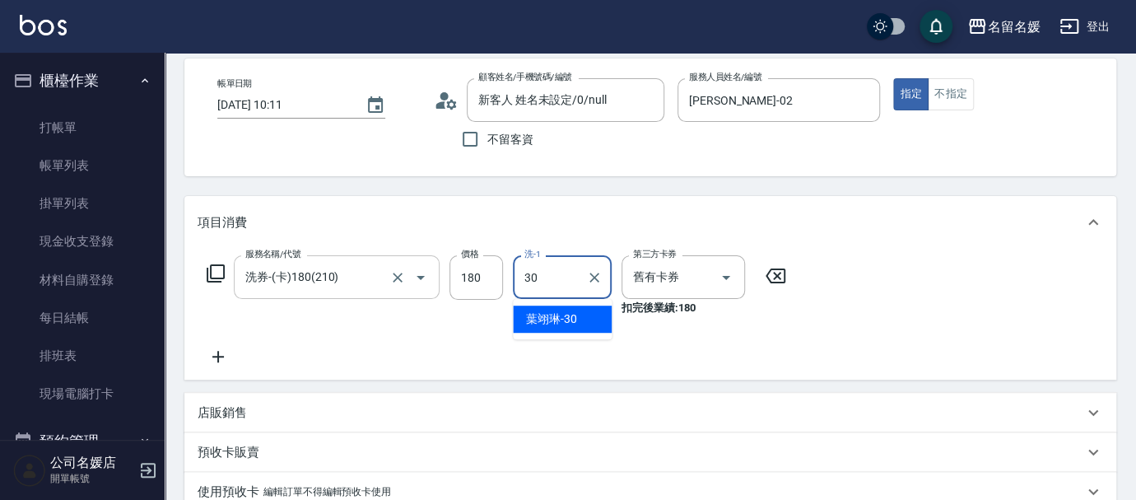
type input "[PERSON_NAME]-30"
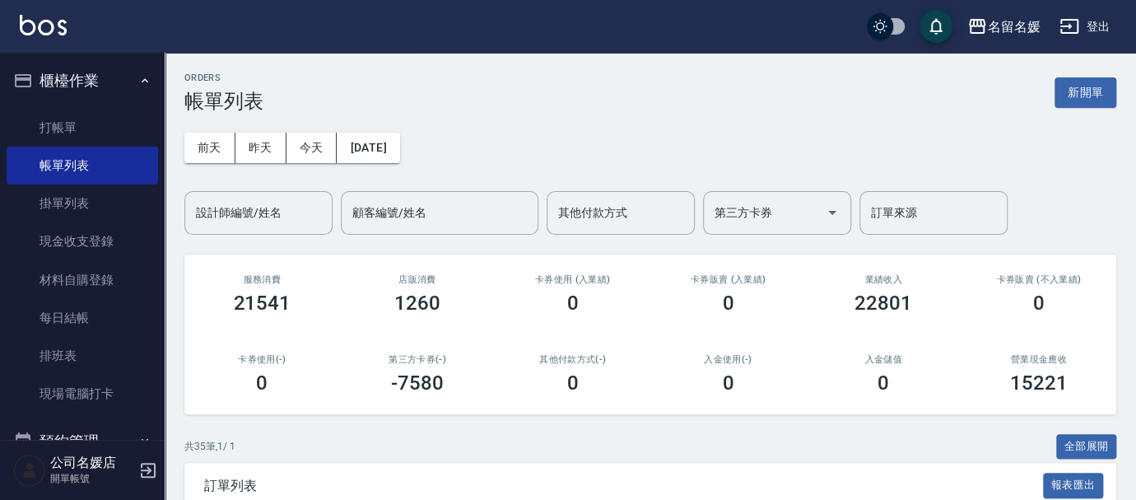
scroll to position [224, 0]
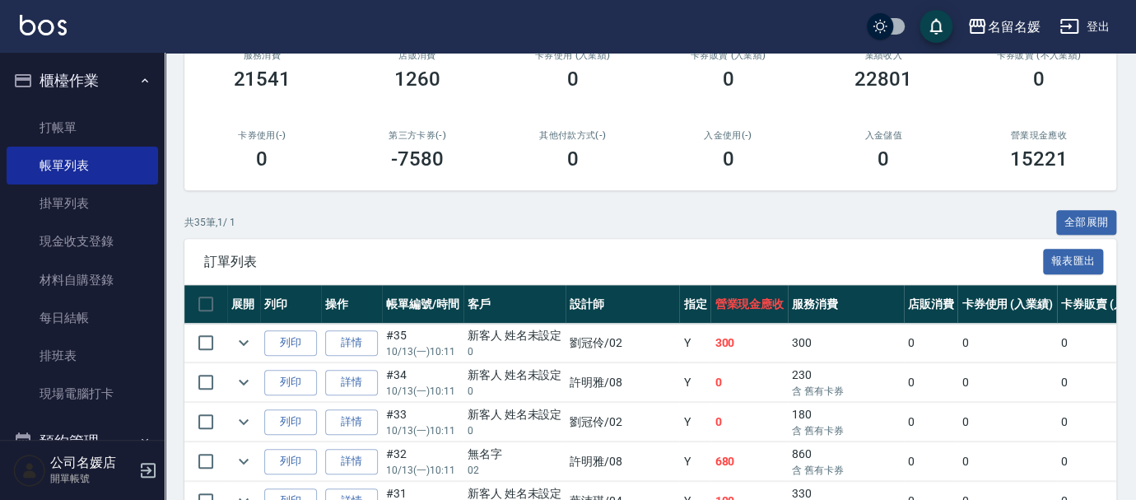
click at [237, 352] on td at bounding box center [243, 343] width 33 height 39
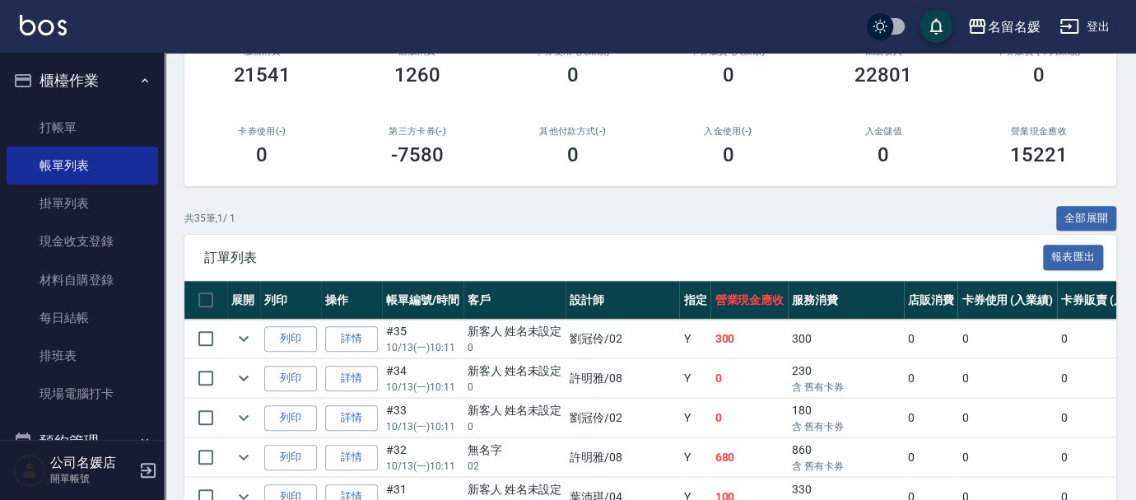
scroll to position [374, 0]
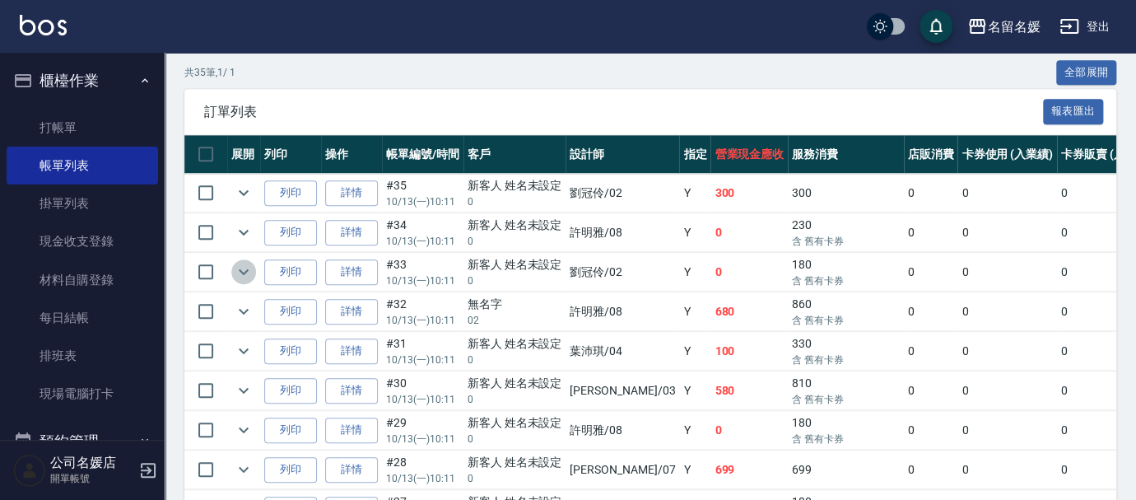
click at [242, 266] on icon "expand row" at bounding box center [244, 272] width 20 height 20
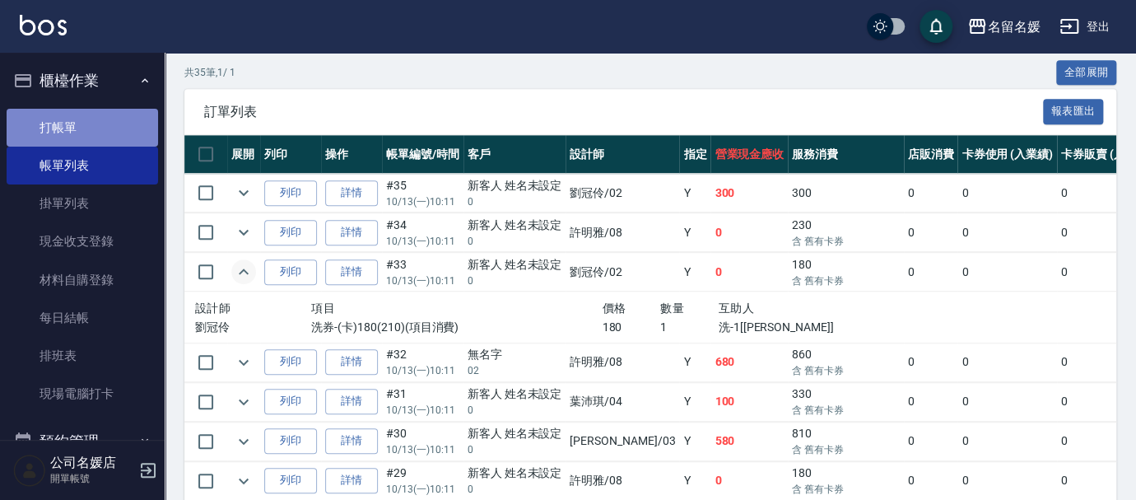
click at [109, 128] on link "打帳單" at bounding box center [82, 128] width 151 height 38
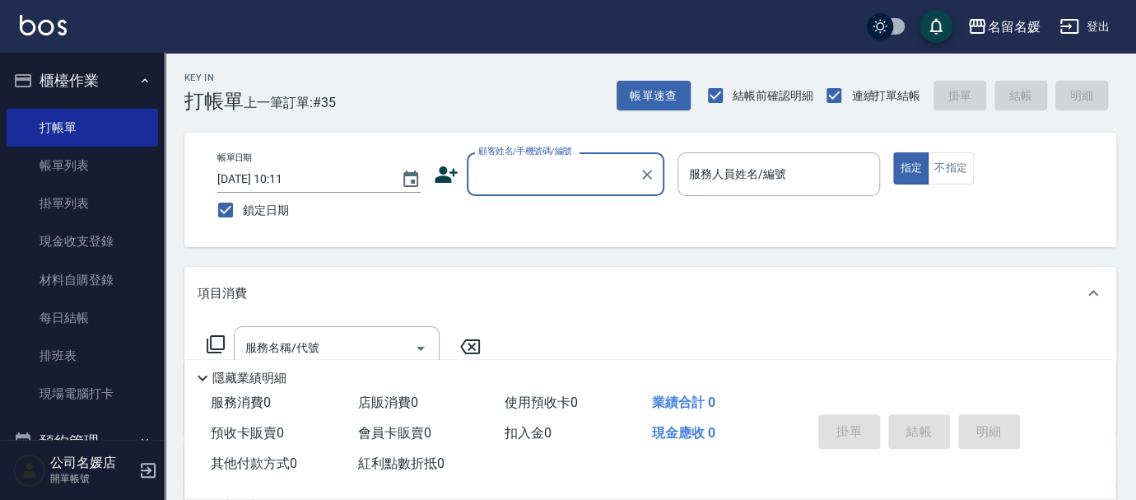
click at [557, 177] on input "顧客姓名/手機號碼/編號" at bounding box center [553, 174] width 158 height 29
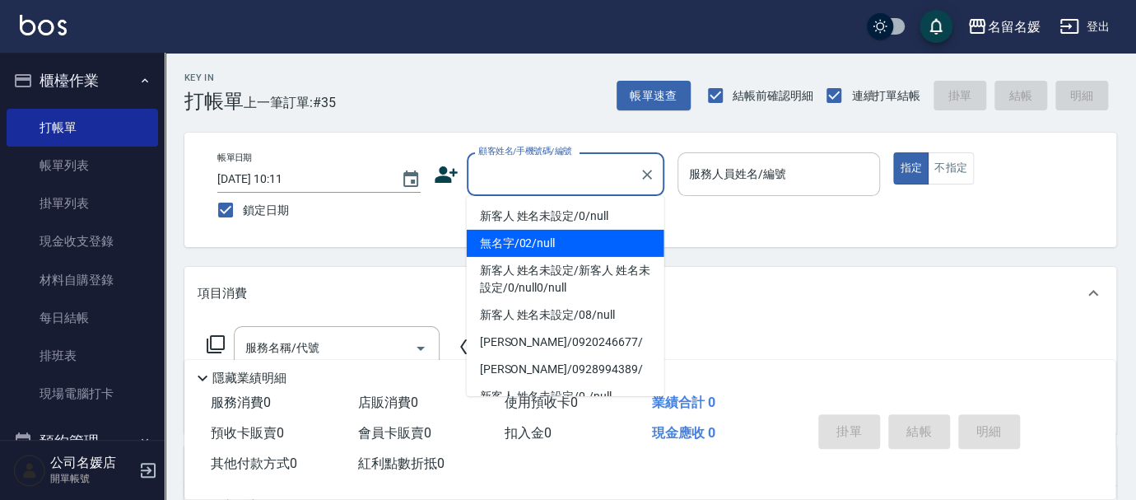
drag, startPoint x: 561, startPoint y: 245, endPoint x: 772, endPoint y: 182, distance: 220.1
click at [563, 242] on li "無名字/02/null" at bounding box center [566, 243] width 198 height 27
type input "無名字/02/null"
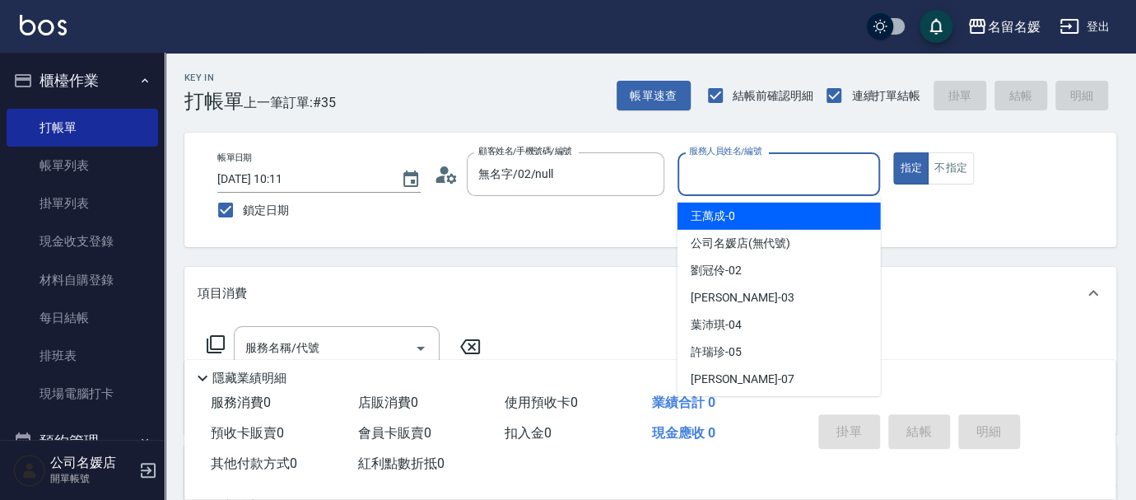
drag, startPoint x: 772, startPoint y: 182, endPoint x: 750, endPoint y: 161, distance: 30.3
click at [765, 175] on input "服務人員姓名/編號" at bounding box center [779, 174] width 189 height 29
type input "02"
type button "true"
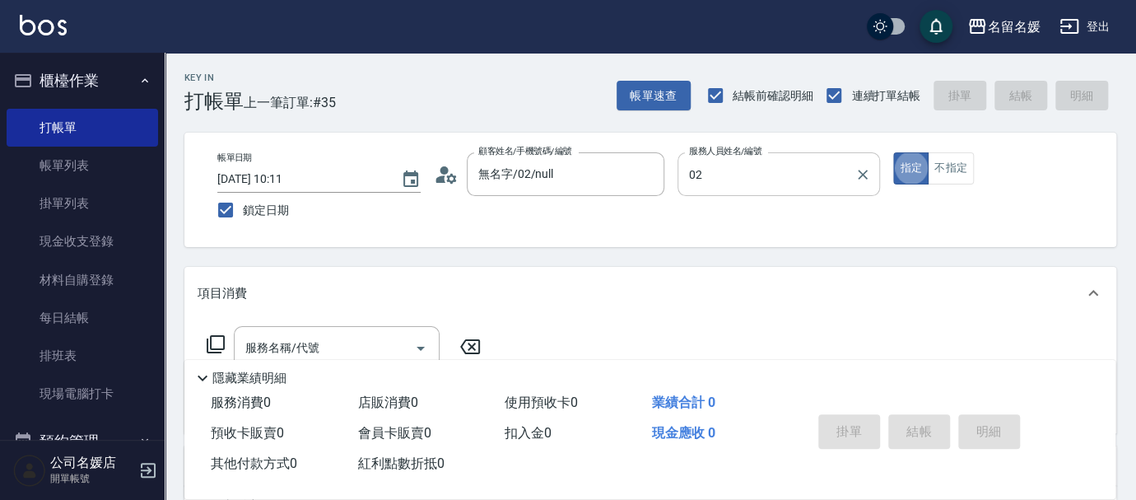
type input "[PERSON_NAME]-02"
click at [322, 338] on input "服務名稱/代號" at bounding box center [324, 347] width 166 height 29
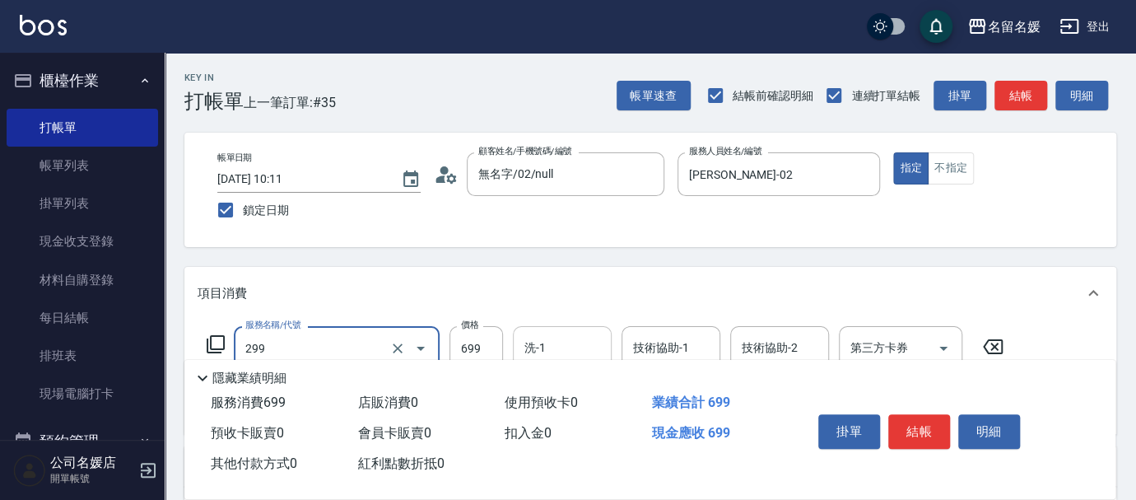
click at [584, 338] on input "洗-1" at bounding box center [562, 347] width 84 height 29
type input "滾珠洗髮699(299)"
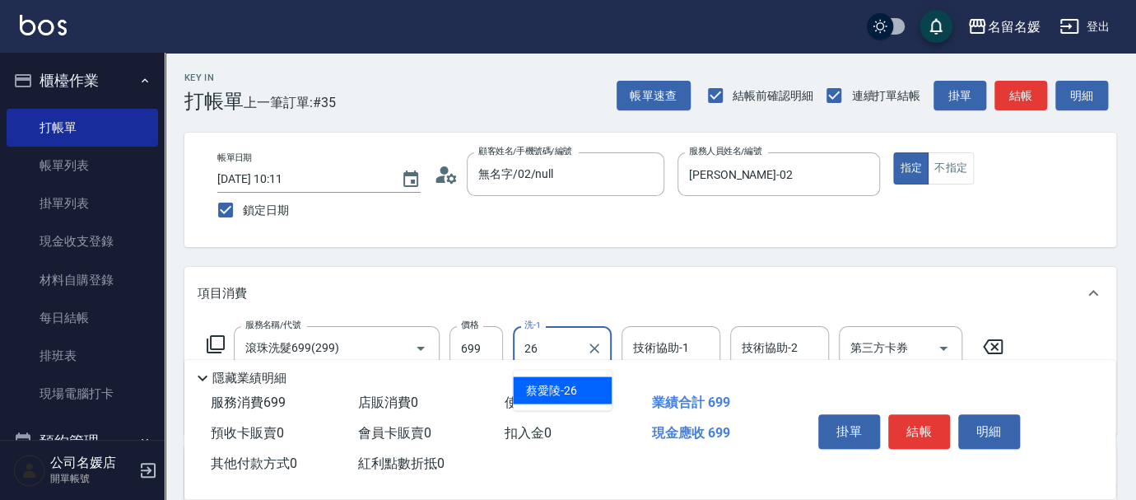
type input "[PERSON_NAME]-26"
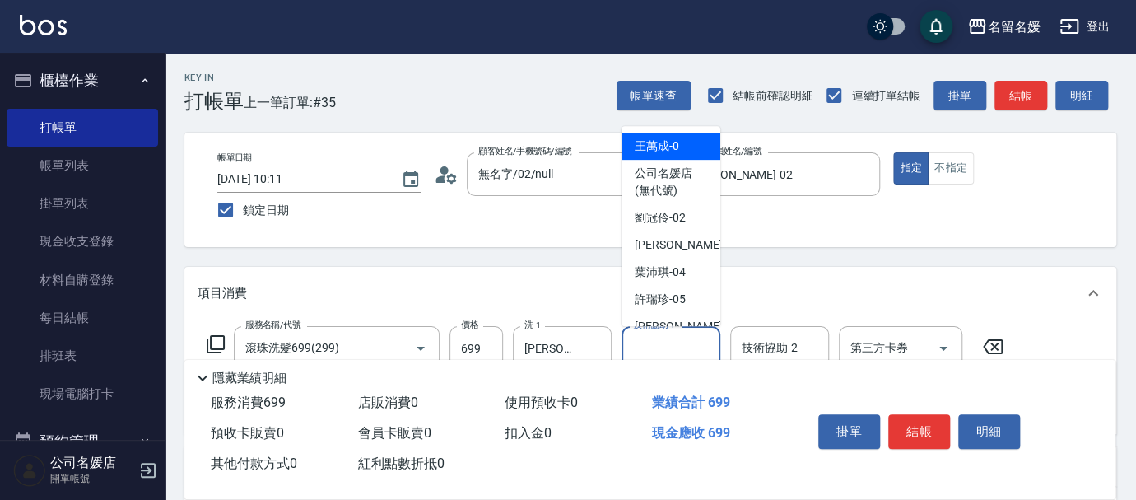
click at [671, 350] on input "技術協助-1" at bounding box center [671, 347] width 84 height 29
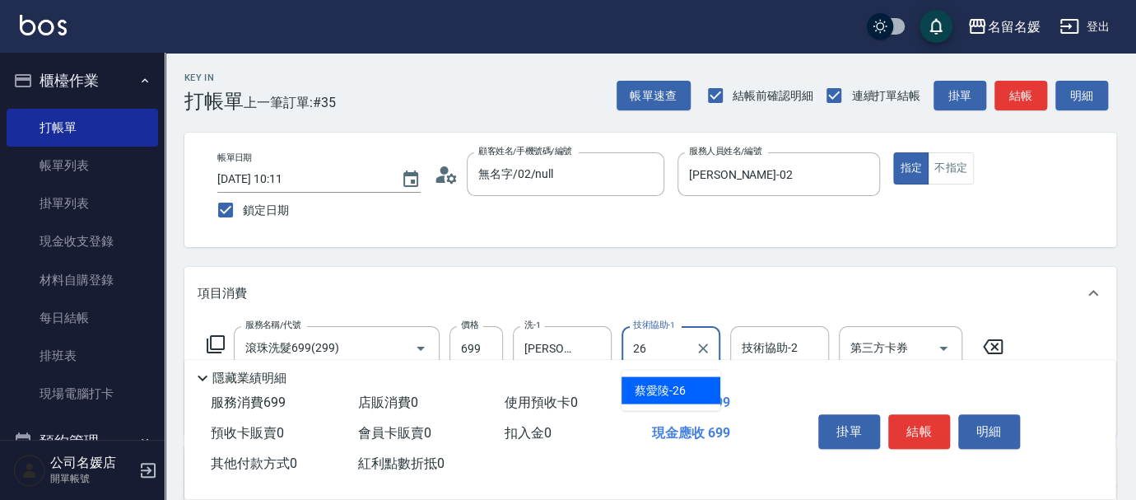
type input "[PERSON_NAME]-26"
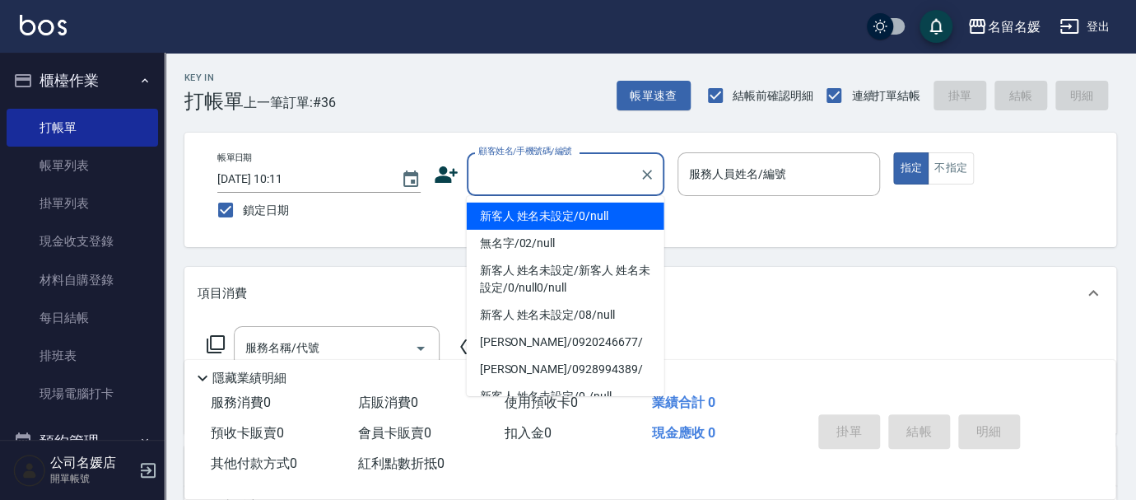
type input "新客人 姓名未設定/0/null"
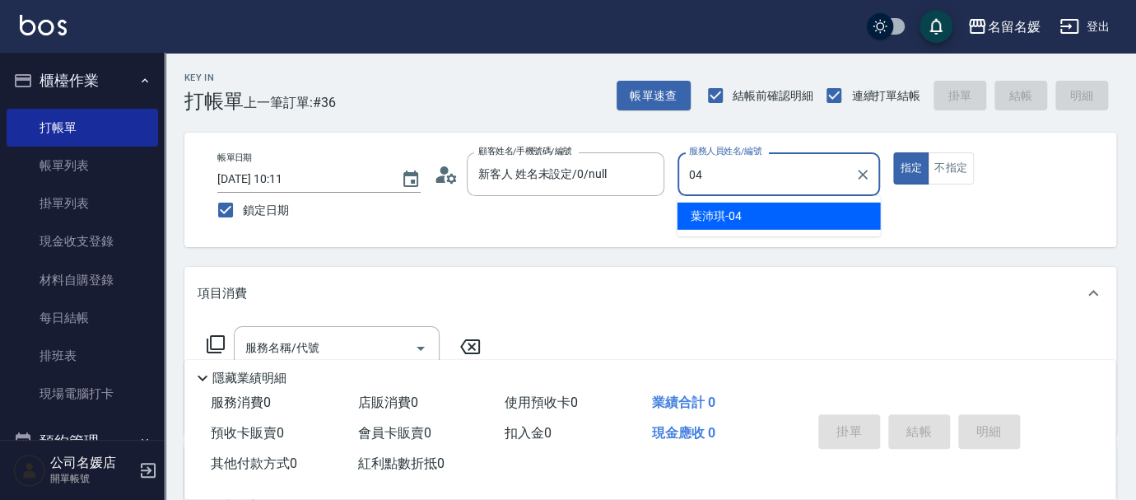
type input "[PERSON_NAME]-04"
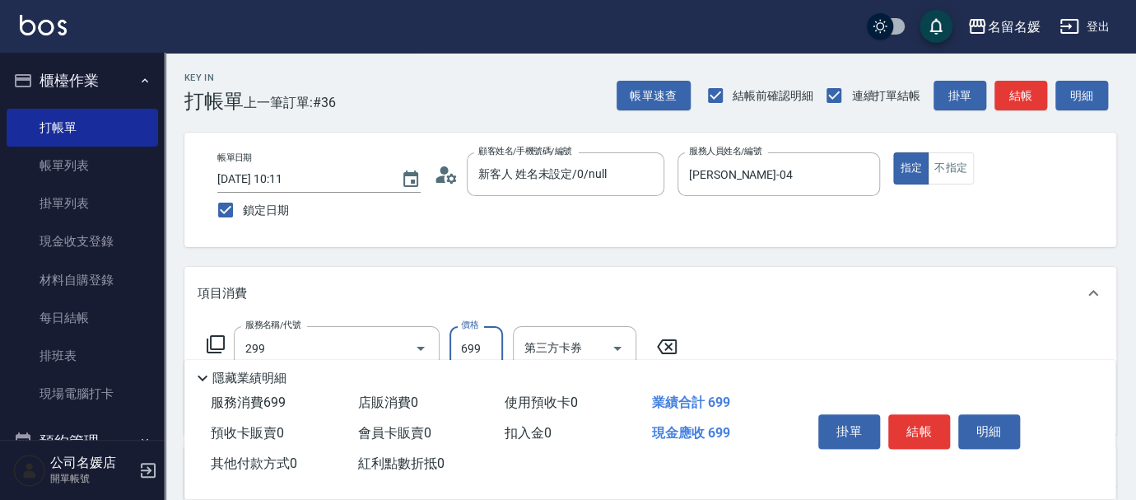
type input "滾珠洗髮699(299)"
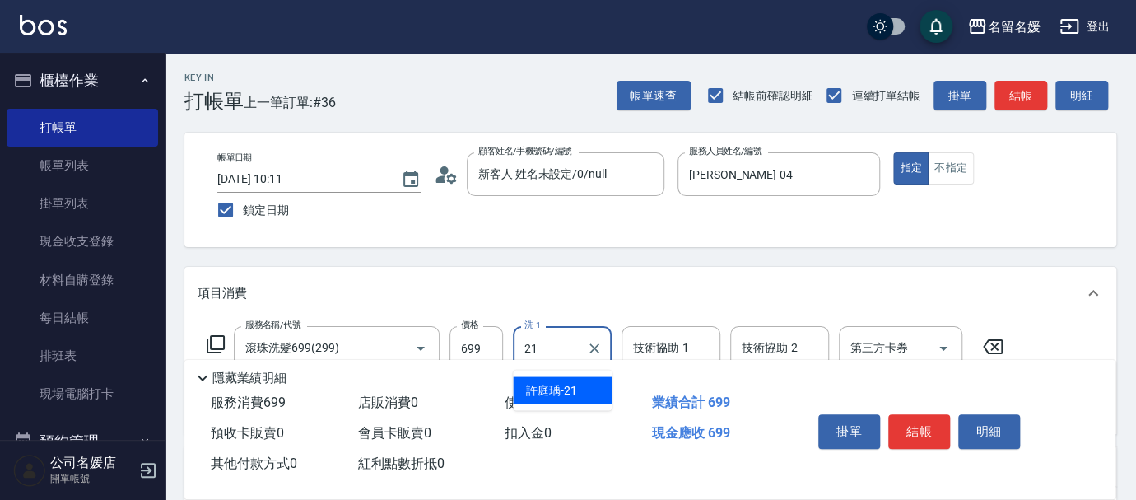
type input "[PERSON_NAME]-21"
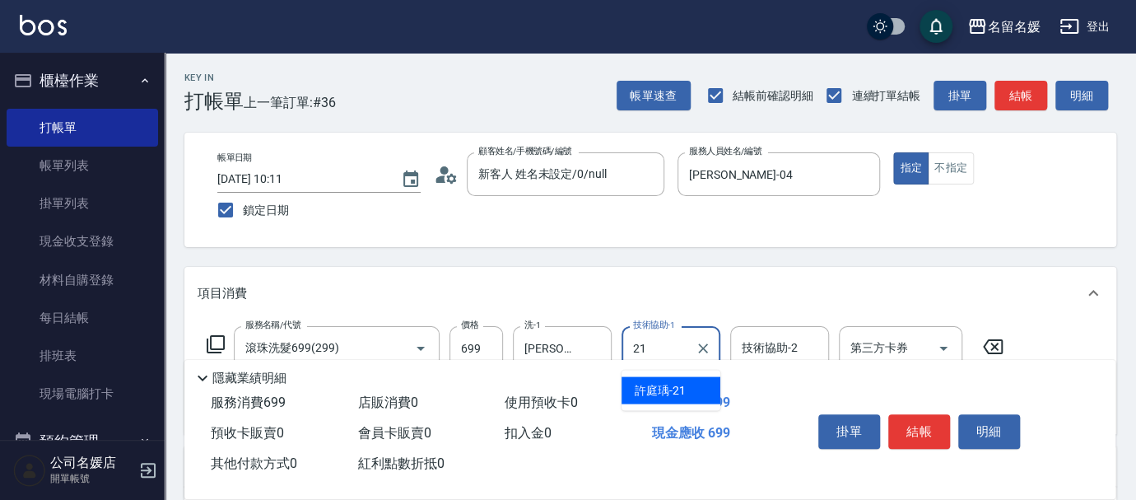
type input "[PERSON_NAME]-21"
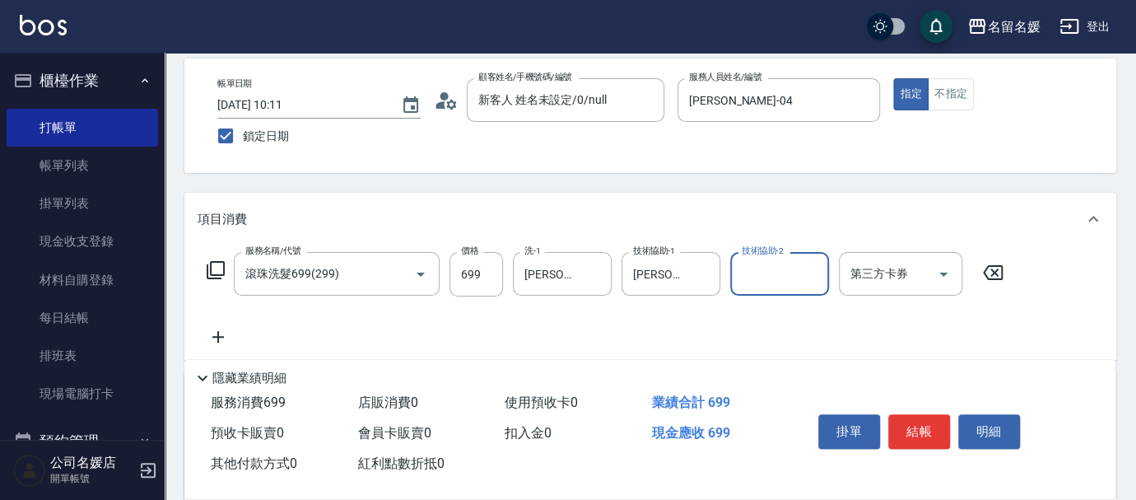
scroll to position [74, 0]
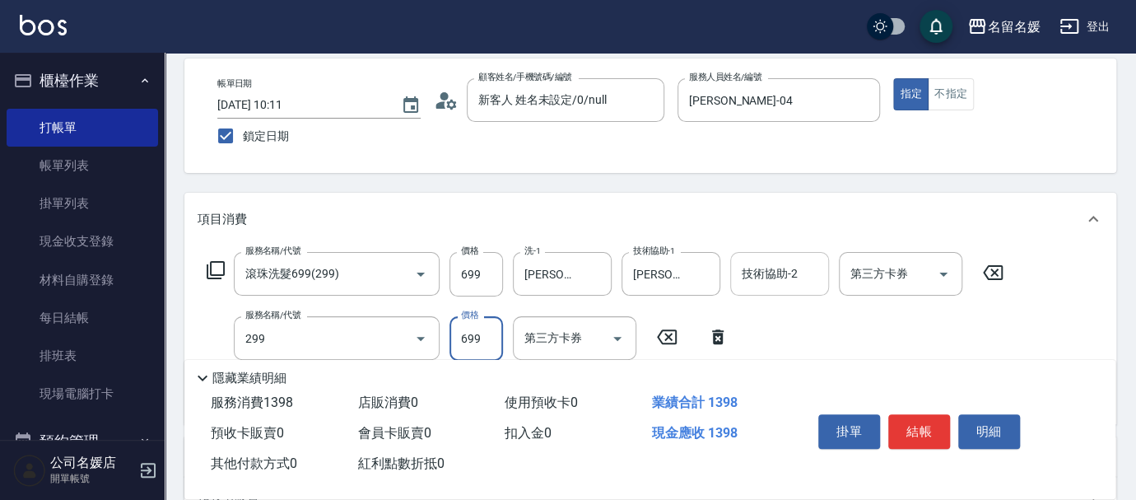
type input "滾珠洗髮699(299)"
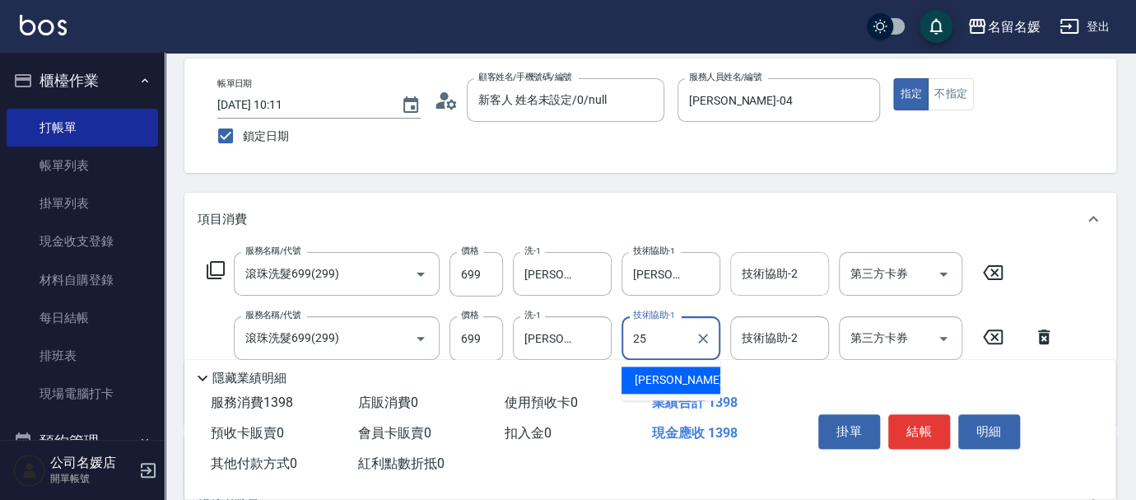
type input "[PERSON_NAME]-25"
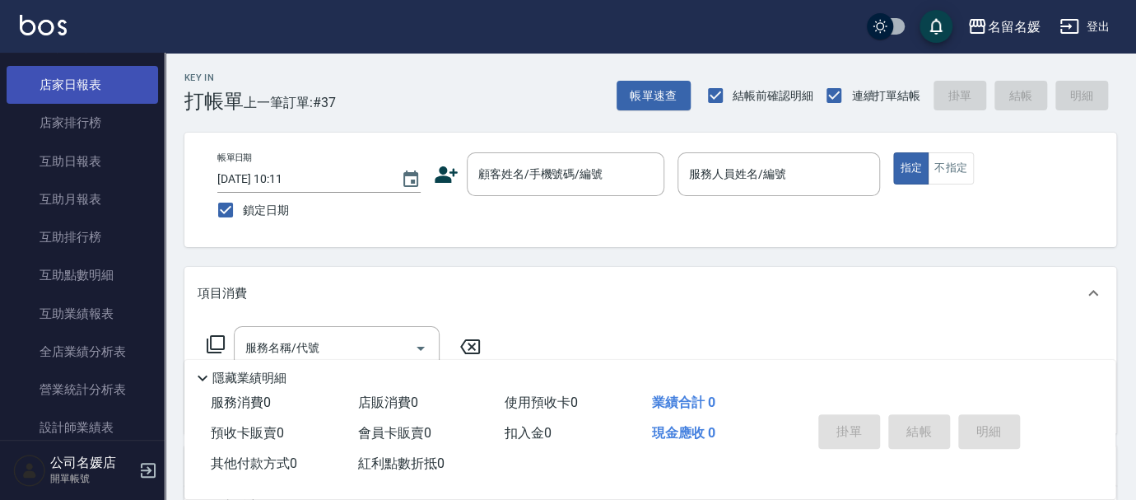
scroll to position [524, 0]
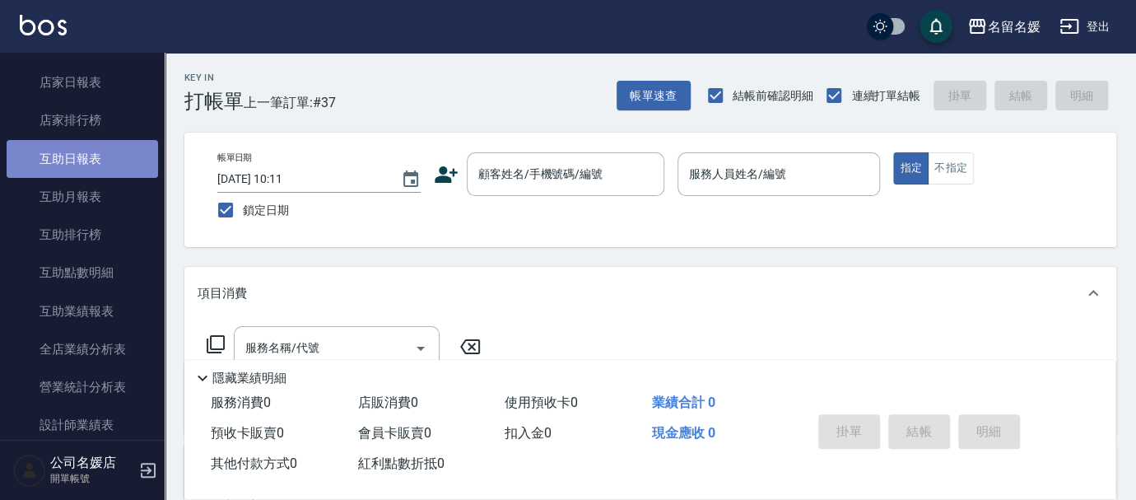
click at [100, 160] on link "互助日報表" at bounding box center [82, 159] width 151 height 38
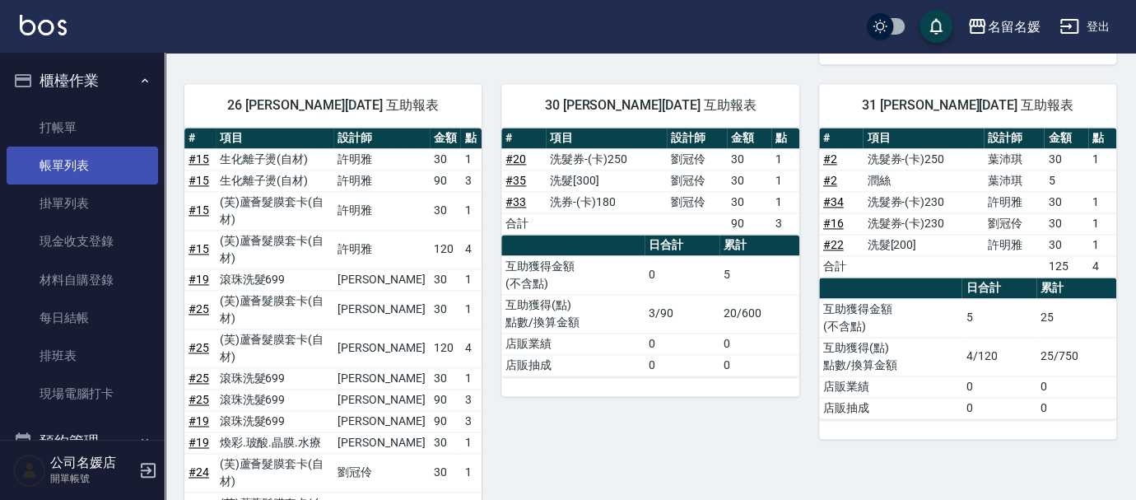
scroll to position [918, 0]
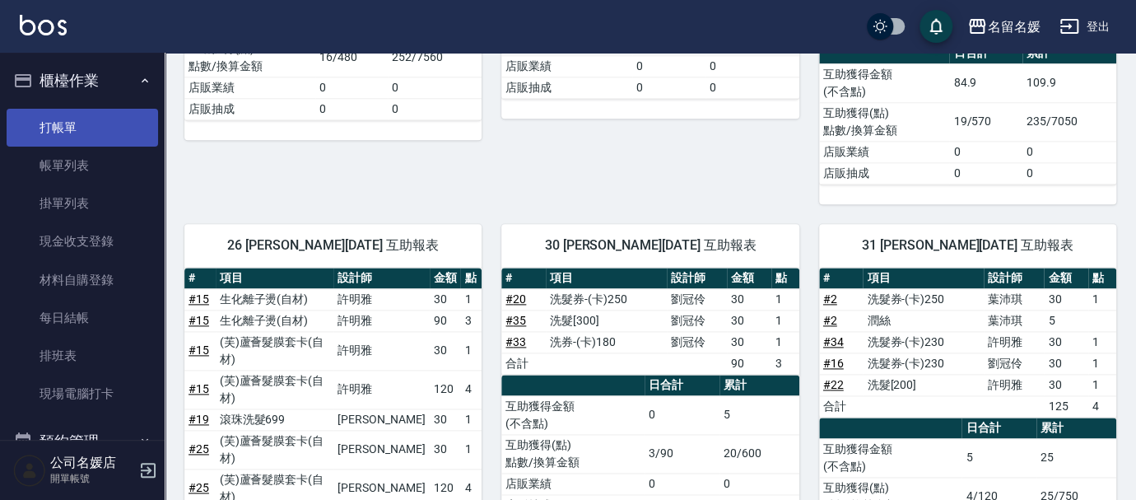
click at [108, 135] on link "打帳單" at bounding box center [82, 128] width 151 height 38
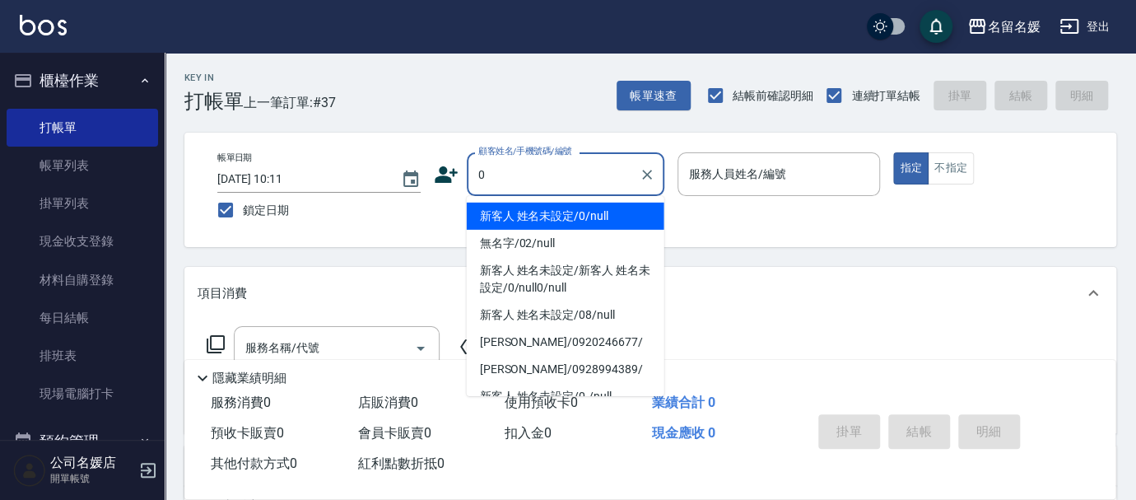
type input "新客人 姓名未設定/0/null"
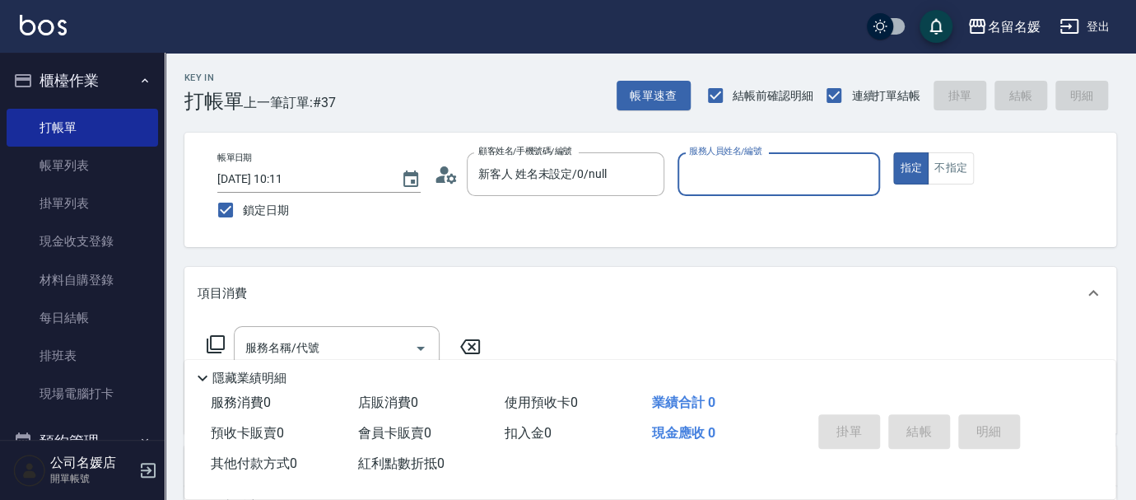
click at [893, 152] on button "指定" at bounding box center [910, 168] width 35 height 32
type button "true"
click at [832, 193] on div "服務人員姓名/編號" at bounding box center [779, 174] width 203 height 44
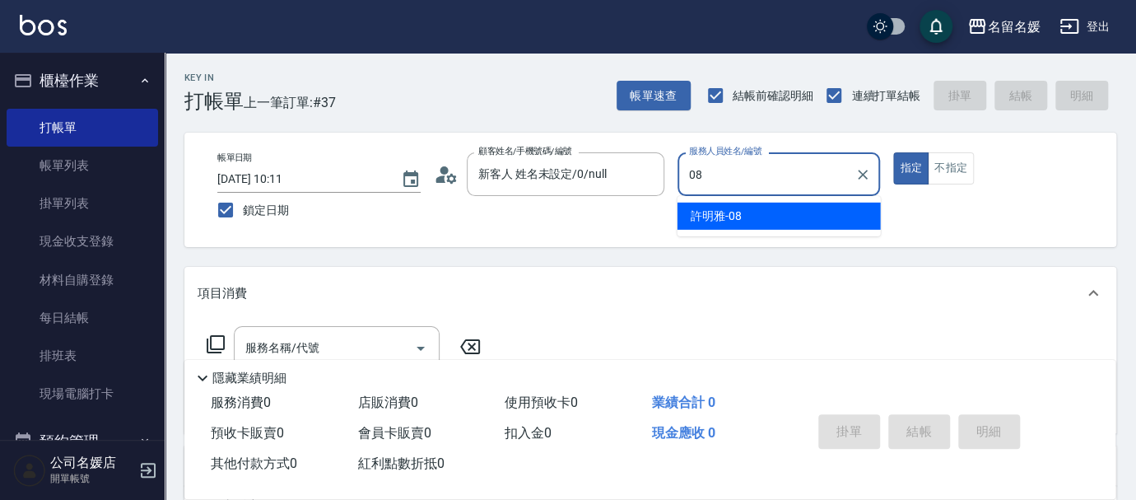
type input "[PERSON_NAME]-08"
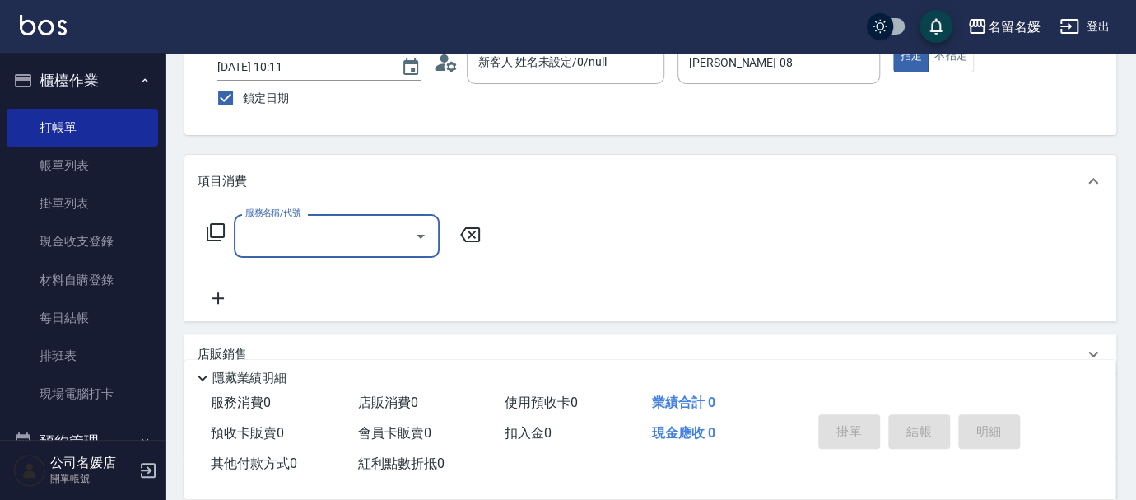
scroll to position [74, 0]
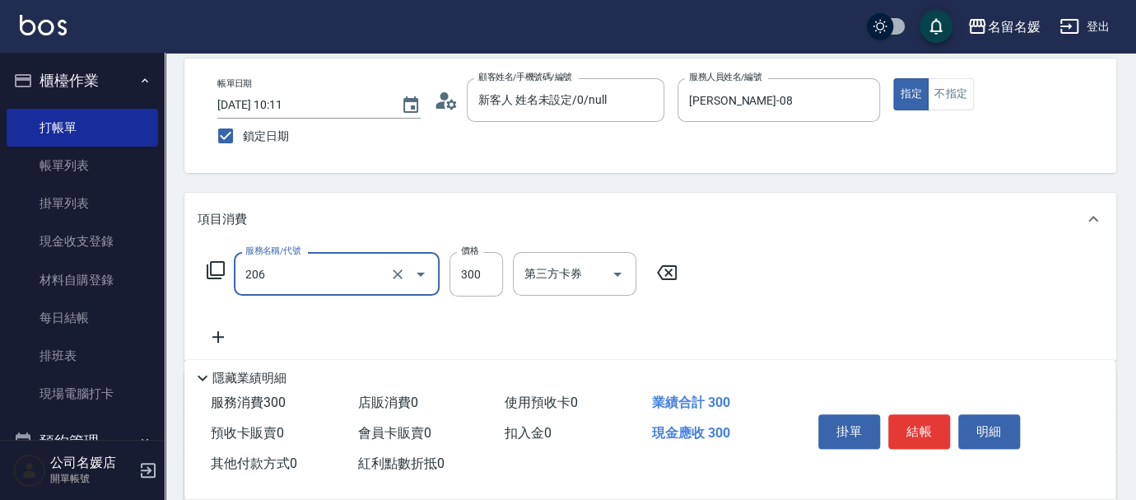
type input "洗髮[300](206)"
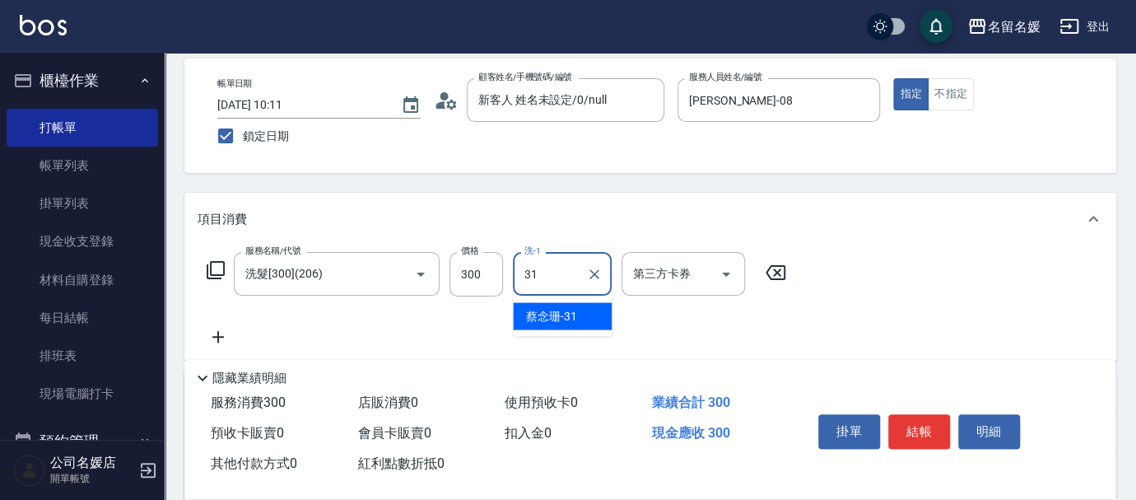
type input "[PERSON_NAME]-31"
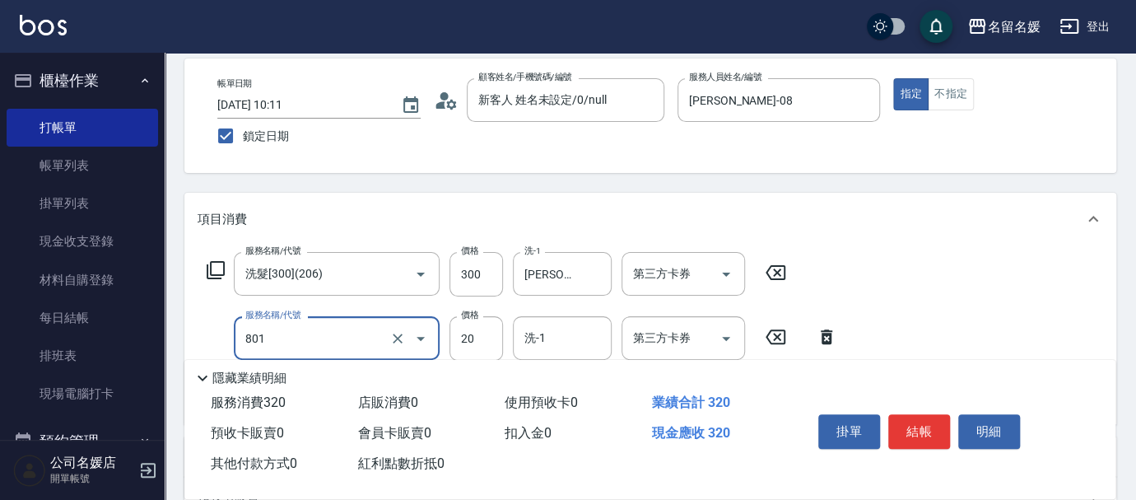
type input "潤絲(801)"
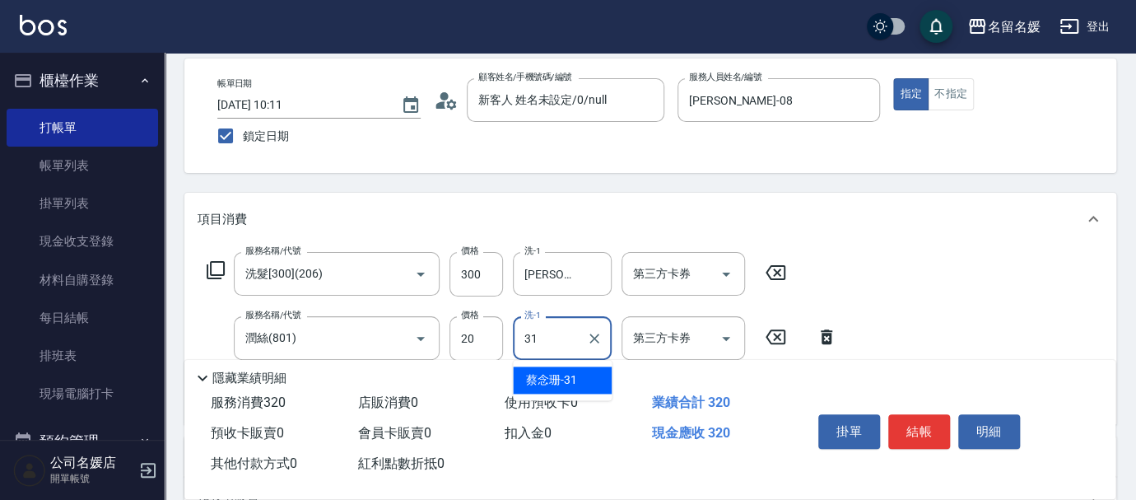
type input "[PERSON_NAME]-31"
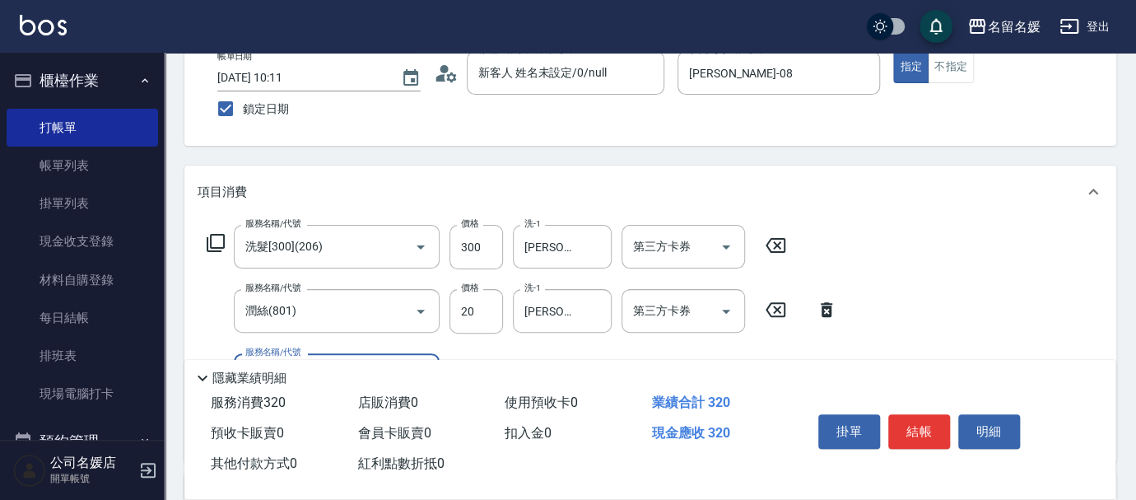
scroll to position [149, 0]
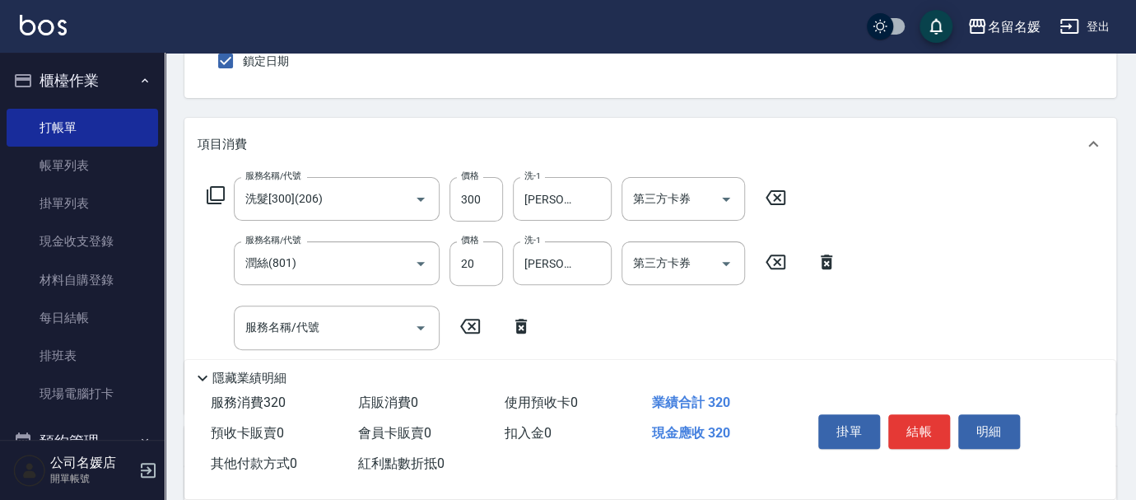
click at [518, 326] on icon at bounding box center [521, 326] width 12 height 15
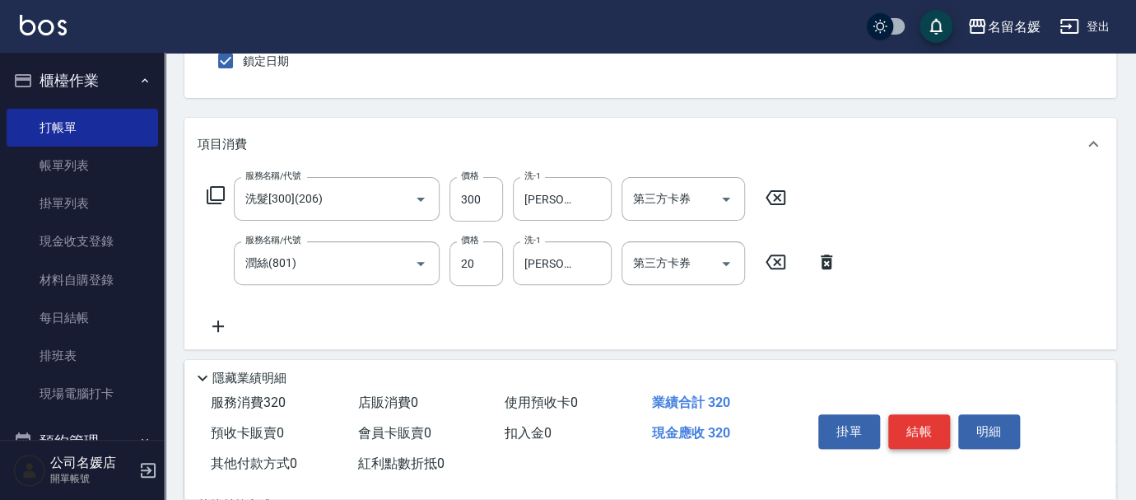
click at [926, 435] on button "結帳" at bounding box center [919, 431] width 62 height 35
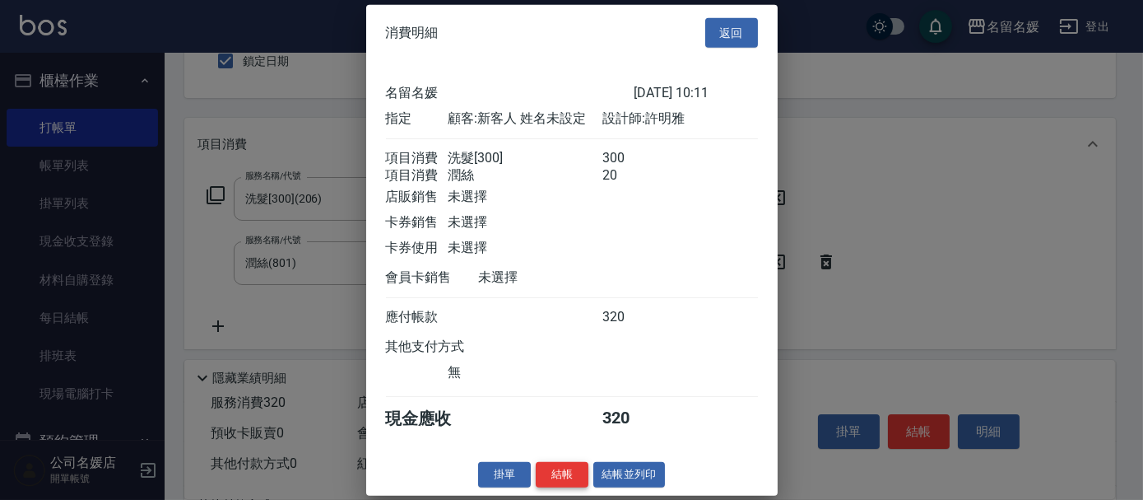
click at [571, 485] on button "結帳" at bounding box center [562, 475] width 53 height 26
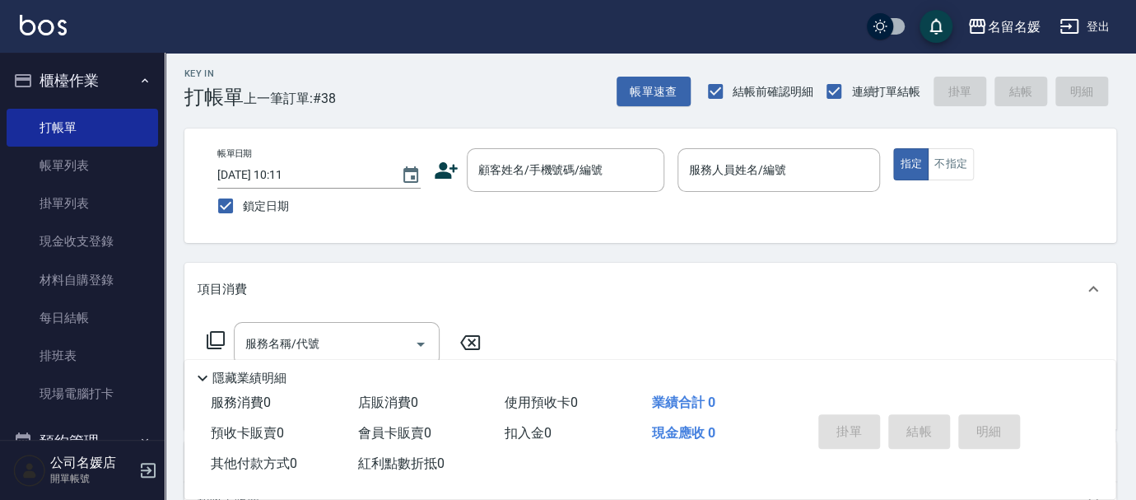
scroll to position [0, 0]
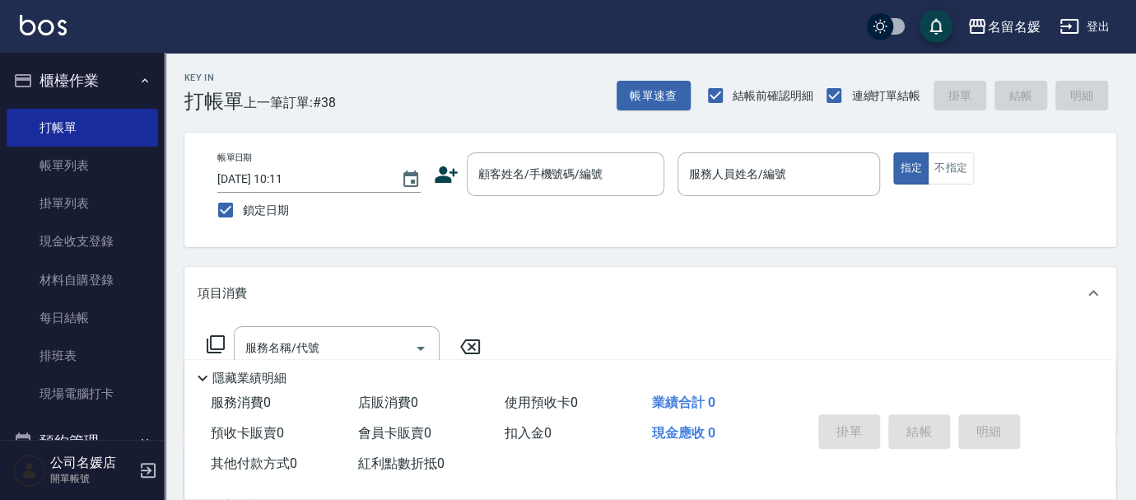
drag, startPoint x: 521, startPoint y: 193, endPoint x: 507, endPoint y: 128, distance: 65.7
click at [524, 196] on div "帳單日期 [DATE] 10:11 鎖定日期 顧客姓名/手機號碼/編號 顧客姓名/手機號碼/編號 服務人員姓名/編號 服務人員姓名/編號 指定 不指定" at bounding box center [650, 189] width 892 height 75
click at [495, 164] on input "顧客姓名/手機號碼/編號" at bounding box center [553, 174] width 158 height 29
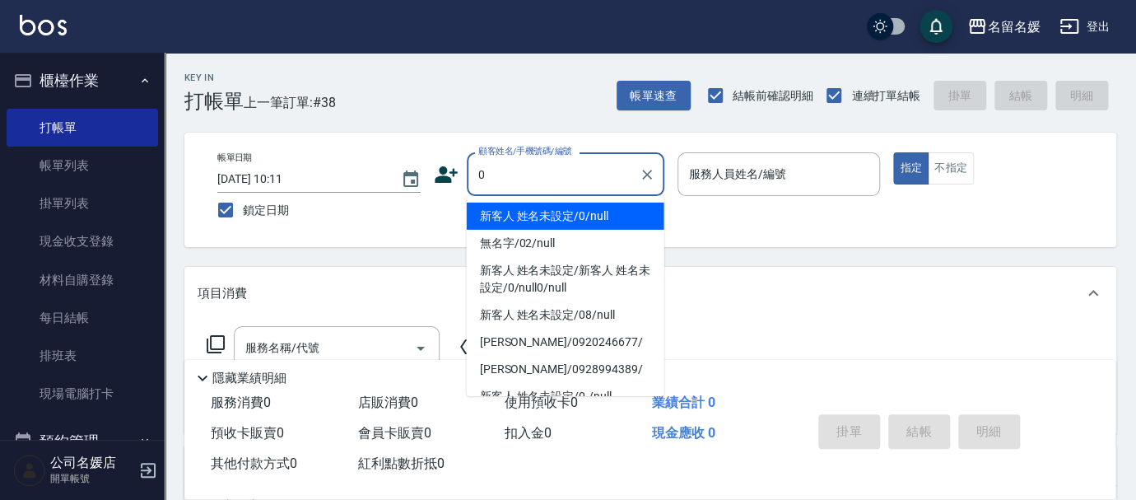
type input "0"
type input "04"
type input "新客人 姓名未設定/0/null"
type input "[PERSON_NAME]-04"
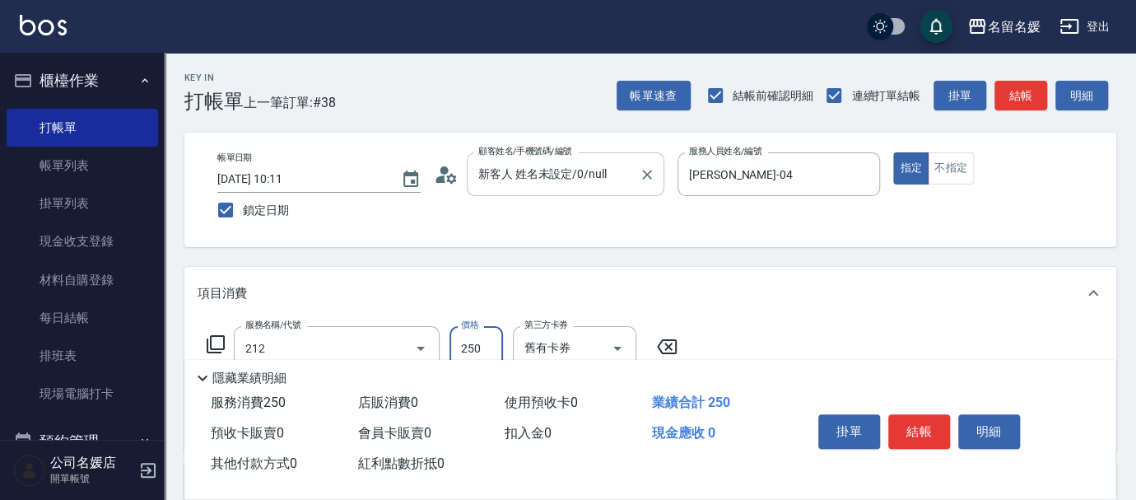
type input "洗髮券-(卡)250(212)"
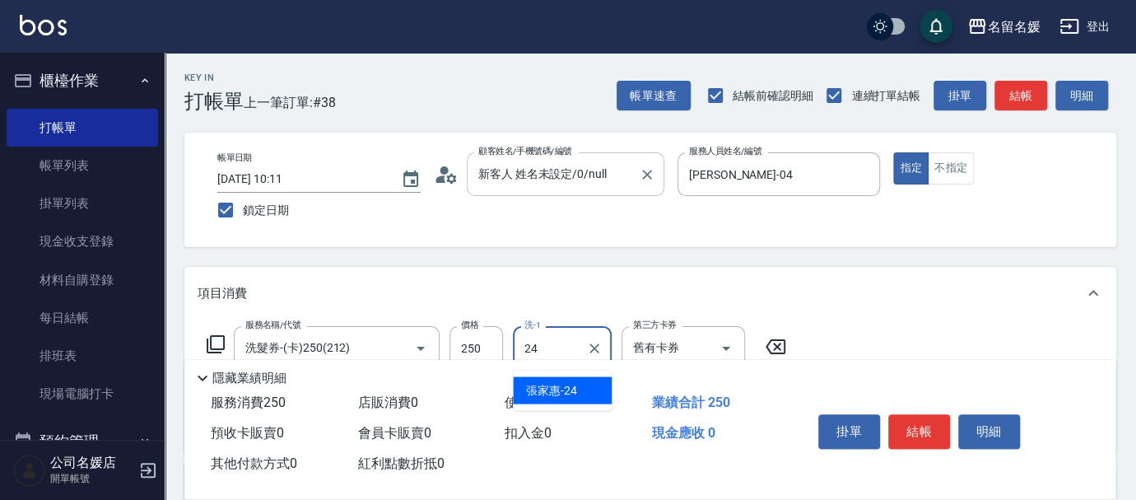
type input "243"
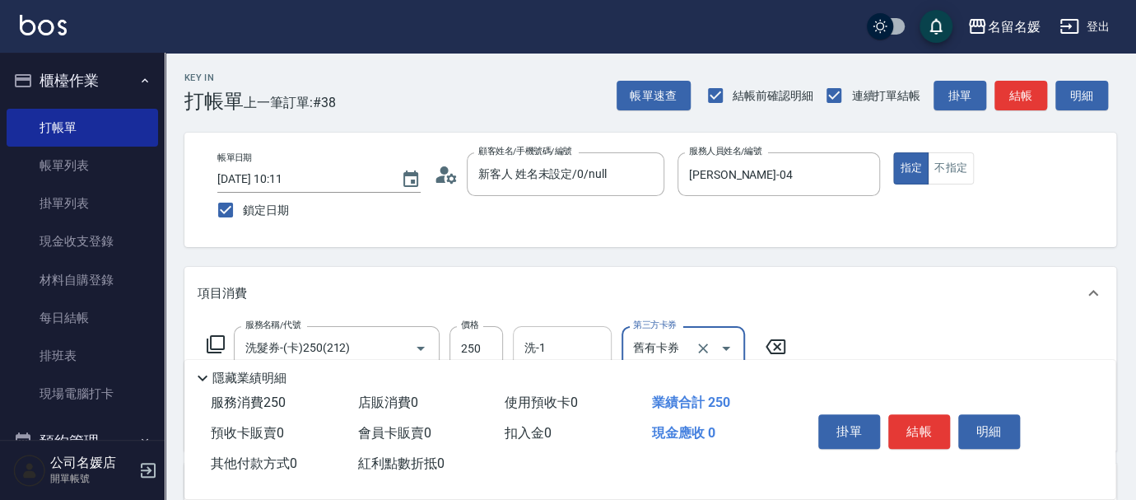
click at [543, 328] on div "洗-1" at bounding box center [562, 348] width 99 height 44
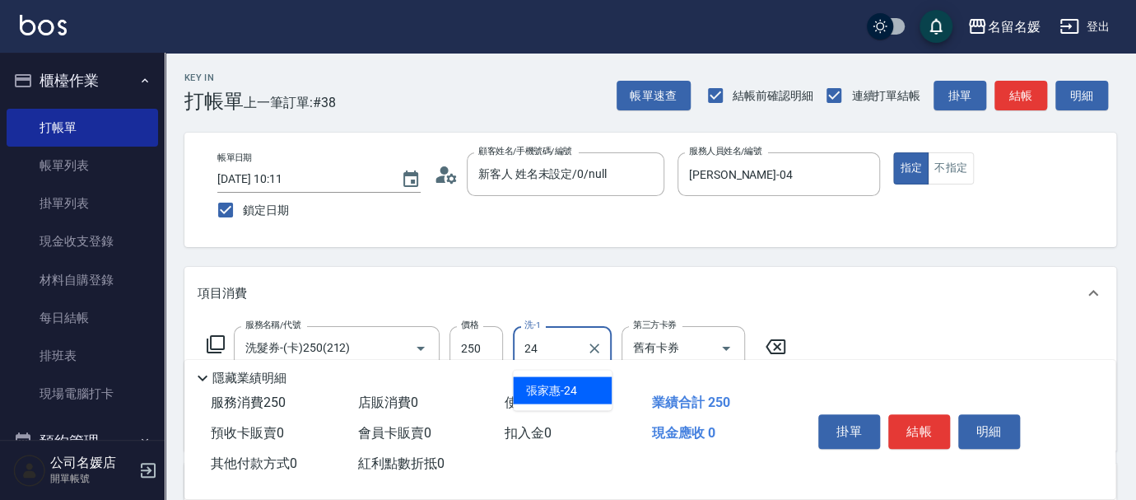
type input "[PERSON_NAME]-24"
